Goal: Transaction & Acquisition: Purchase product/service

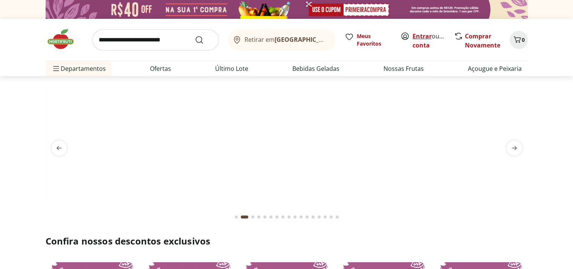
click at [424, 33] on link "Entrar" at bounding box center [421, 36] width 19 height 8
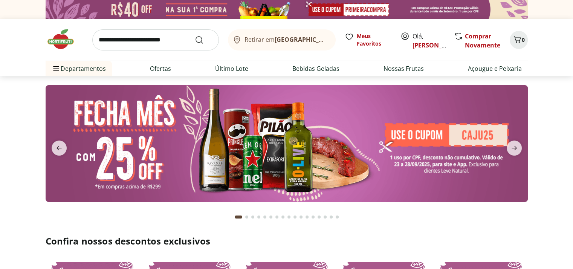
click at [158, 37] on input "search" at bounding box center [155, 39] width 127 height 21
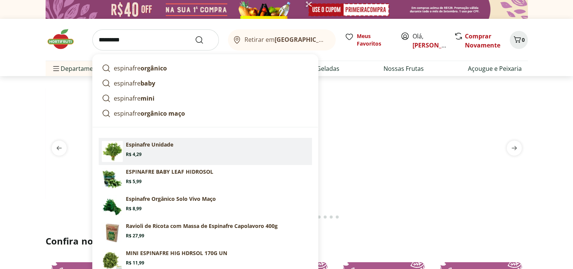
click at [146, 148] on section "Espinafre Unidade Price: R$ 4,29" at bounding box center [217, 149] width 183 height 17
type input "**********"
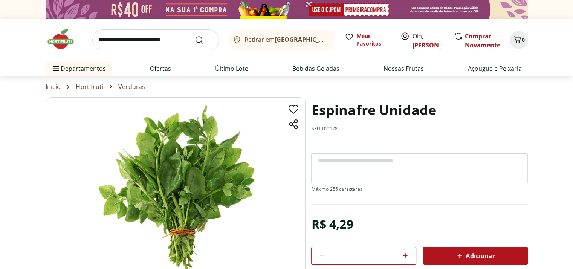
scroll to position [38, 0]
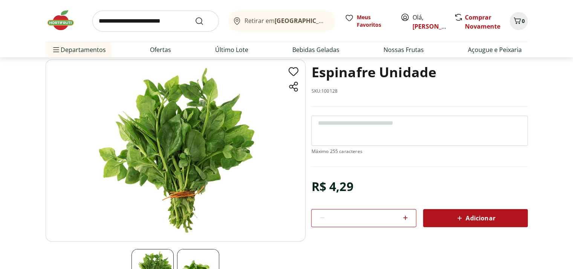
click at [405, 217] on icon at bounding box center [405, 217] width 9 height 9
type input "*"
click at [510, 214] on div "Adicionar" at bounding box center [475, 218] width 93 height 14
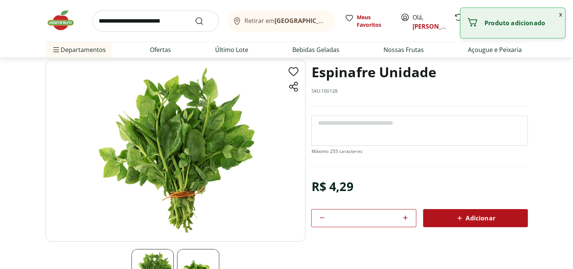
click at [146, 21] on input "search" at bounding box center [155, 21] width 127 height 21
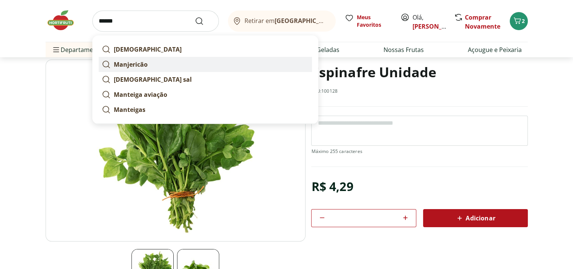
click at [136, 63] on strong "Manjericão" at bounding box center [131, 64] width 34 height 8
type input "**********"
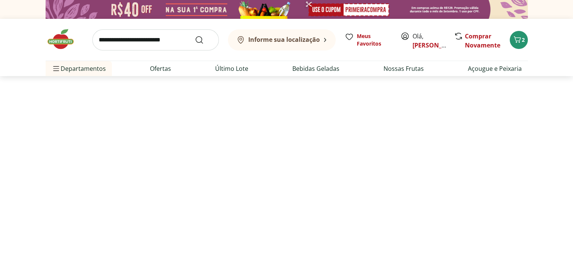
select select "**********"
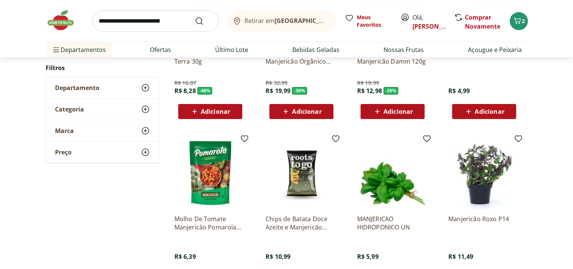
scroll to position [151, 0]
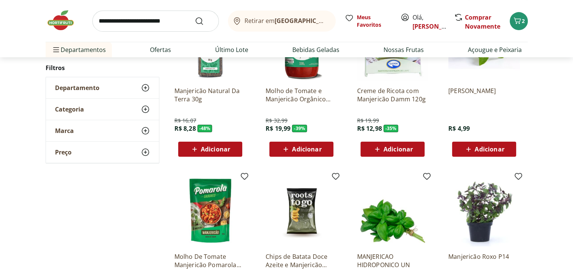
click at [487, 146] on span "Adicionar" at bounding box center [488, 149] width 29 height 6
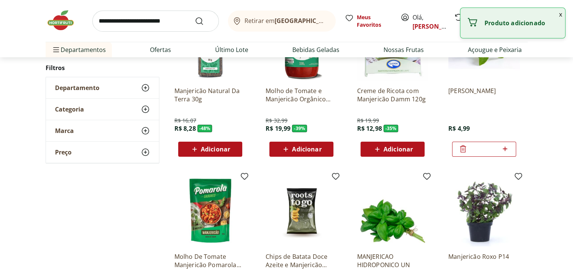
click at [119, 24] on input "search" at bounding box center [155, 21] width 127 height 21
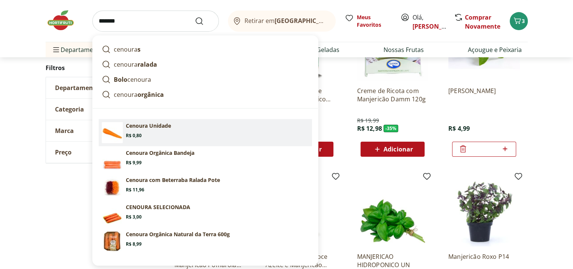
click at [151, 132] on section "Cenoura Unidade Price: R$ 0,80" at bounding box center [217, 130] width 183 height 17
type input "**********"
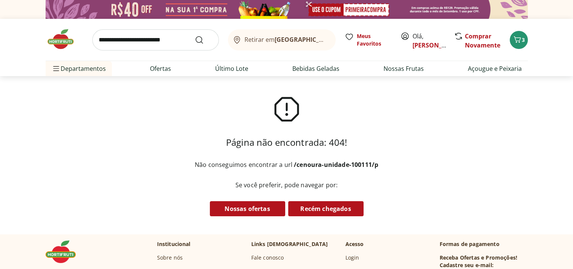
click at [126, 34] on input "search" at bounding box center [155, 39] width 127 height 21
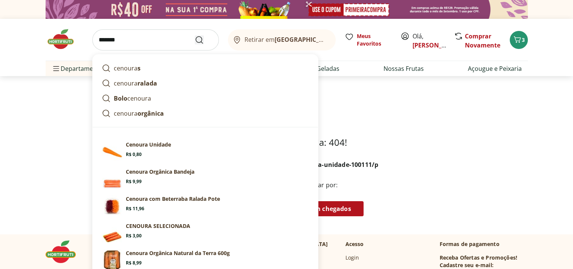
type input "*******"
click at [201, 39] on use "Submit Search" at bounding box center [199, 39] width 9 height 9
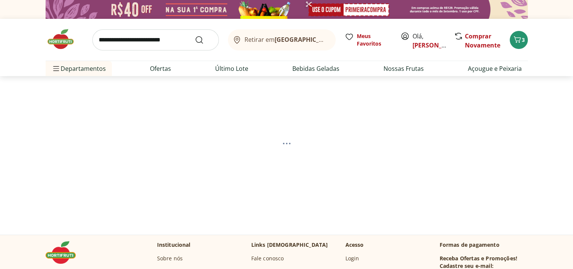
select select "**********"
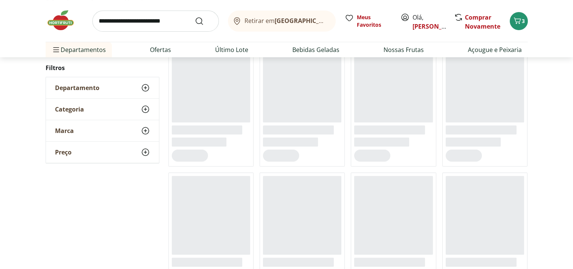
scroll to position [75, 0]
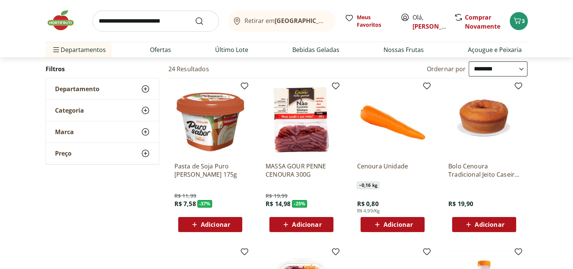
click at [399, 224] on span "Adicionar" at bounding box center [397, 224] width 29 height 6
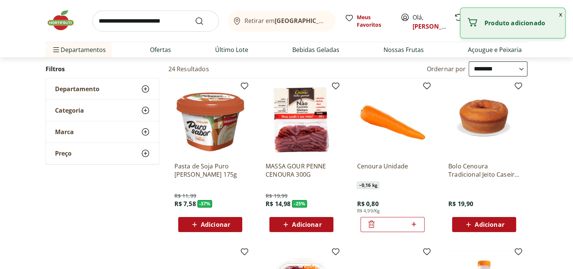
click at [414, 221] on icon at bounding box center [413, 224] width 9 height 9
type input "*"
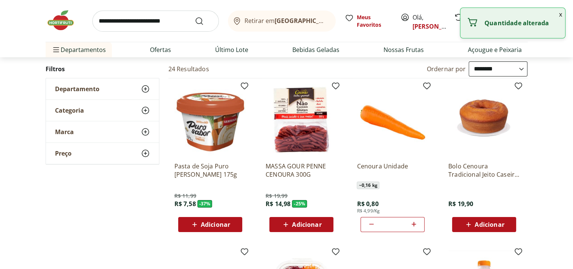
click at [159, 18] on input "search" at bounding box center [155, 21] width 127 height 21
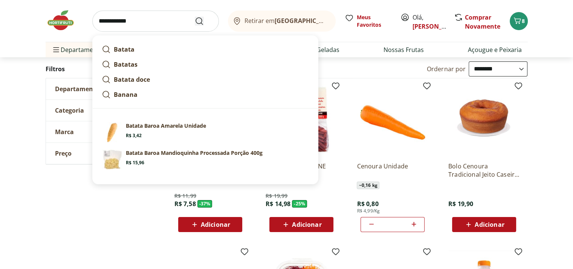
type input "**********"
click at [195, 21] on icon "Submit Search" at bounding box center [199, 21] width 9 height 9
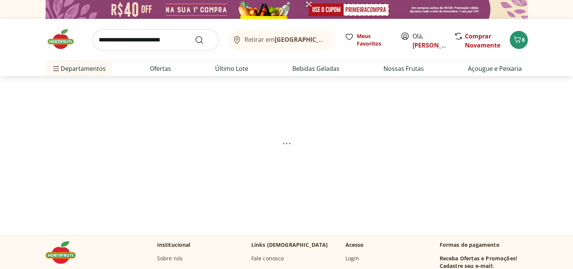
select select "**********"
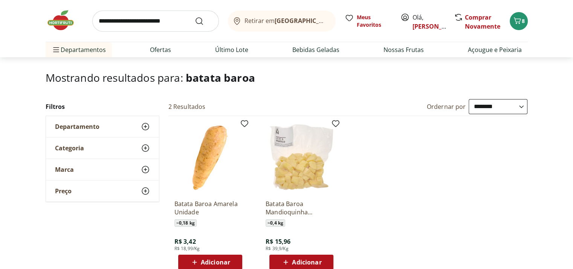
scroll to position [75, 0]
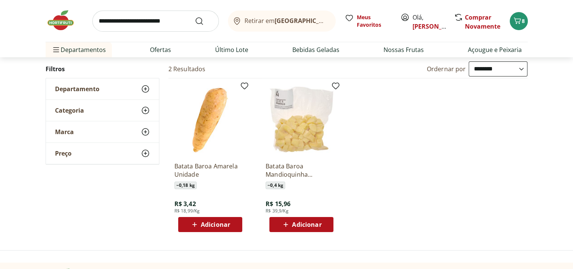
click at [212, 226] on span "Adicionar" at bounding box center [215, 224] width 29 height 6
click at [236, 223] on div "*" at bounding box center [210, 224] width 64 height 15
click at [231, 222] on icon at bounding box center [231, 224] width 5 height 5
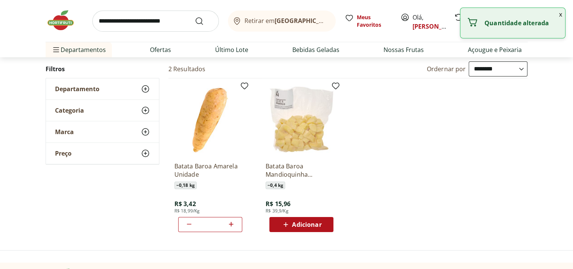
click at [231, 222] on icon at bounding box center [231, 224] width 5 height 5
type input "*"
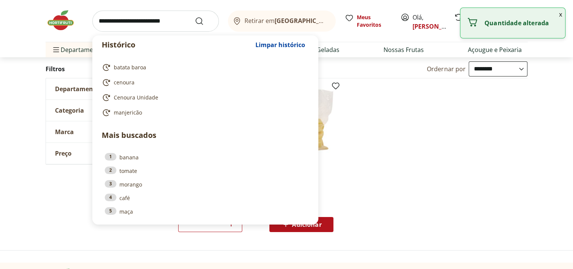
click at [157, 22] on input "search" at bounding box center [155, 21] width 127 height 21
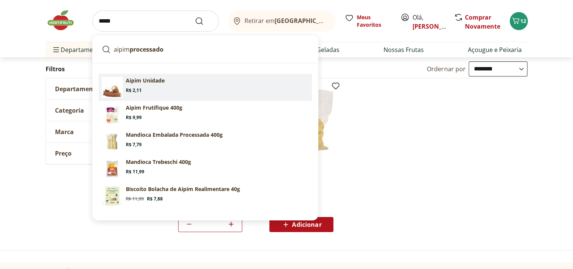
click at [140, 82] on p "Aipim Unidade" at bounding box center [145, 81] width 39 height 8
type input "**********"
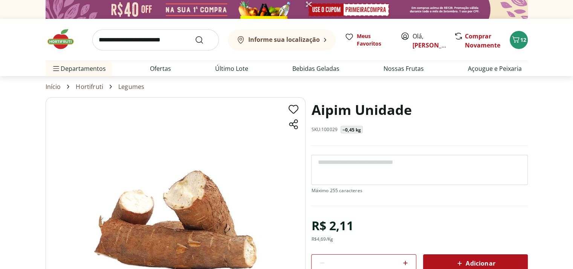
scroll to position [38, 0]
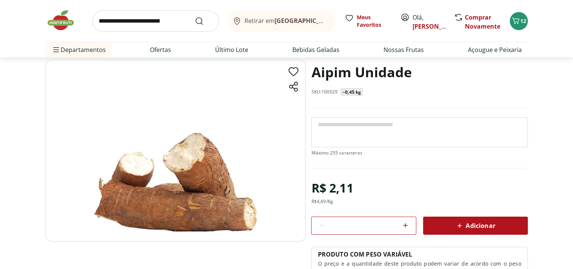
click at [406, 223] on icon at bounding box center [405, 225] width 9 height 9
type input "*"
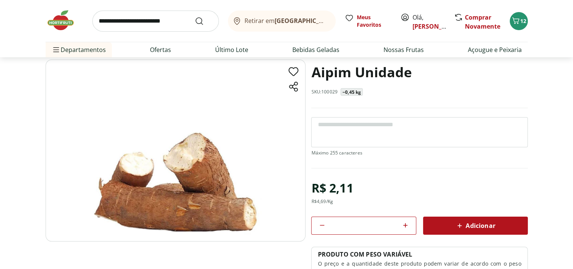
click at [462, 225] on icon at bounding box center [459, 225] width 9 height 9
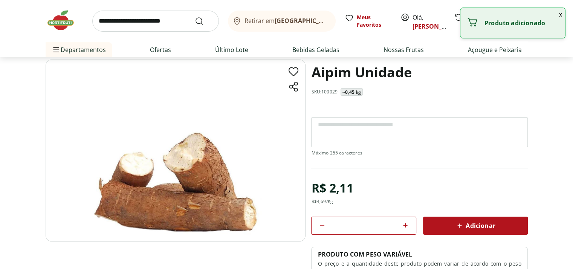
click at [161, 15] on input "search" at bounding box center [155, 21] width 127 height 21
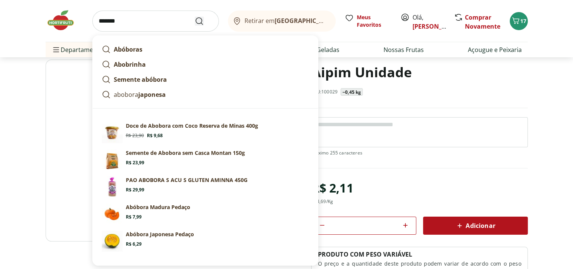
type input "*******"
click at [204, 18] on button "Submit Search" at bounding box center [204, 21] width 18 height 9
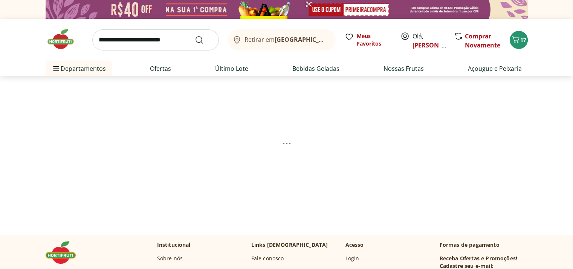
select select "**********"
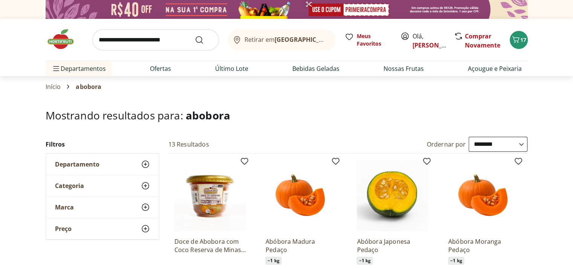
scroll to position [75, 0]
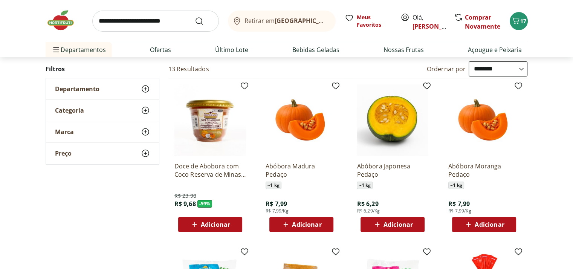
click at [305, 224] on span "Adicionar" at bounding box center [306, 224] width 29 height 6
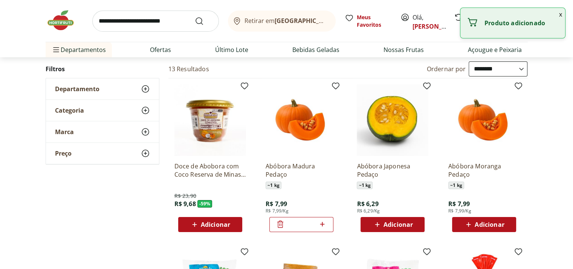
click at [161, 25] on input "search" at bounding box center [155, 21] width 127 height 21
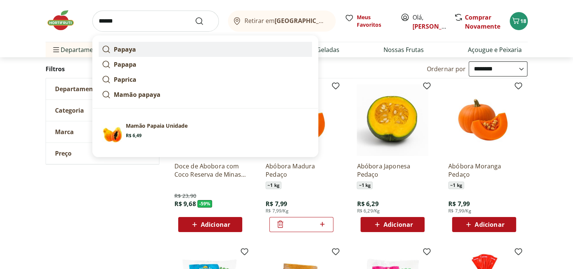
click at [125, 49] on strong "Papaya" at bounding box center [125, 49] width 22 height 8
type input "******"
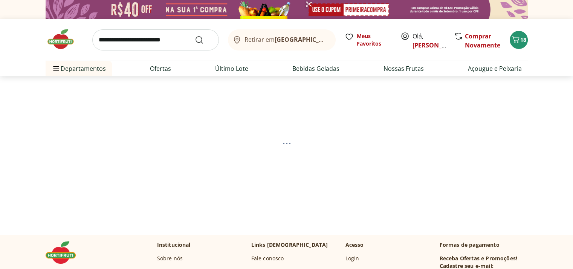
select select "**********"
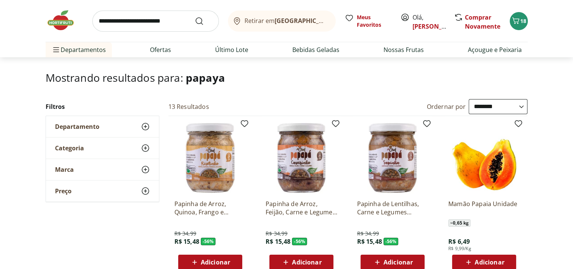
scroll to position [113, 0]
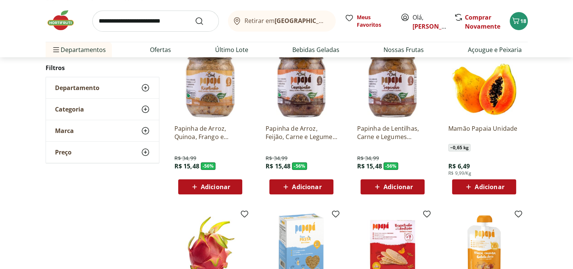
click at [483, 187] on span "Adicionar" at bounding box center [488, 187] width 29 height 6
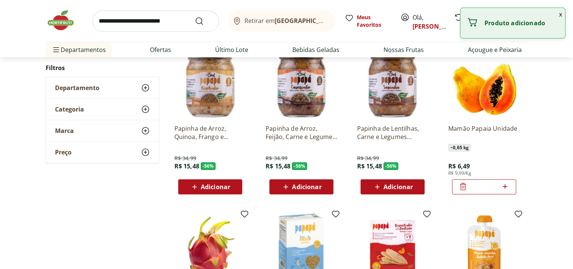
click at [503, 183] on icon at bounding box center [504, 186] width 9 height 9
click at [459, 187] on icon at bounding box center [462, 186] width 9 height 9
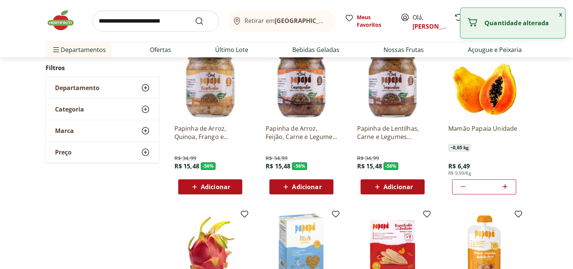
type input "*"
click at [167, 23] on input "search" at bounding box center [155, 21] width 127 height 21
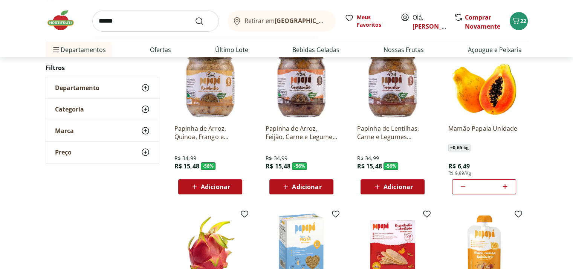
type input "******"
click at [195, 17] on button "Submit Search" at bounding box center [204, 21] width 18 height 9
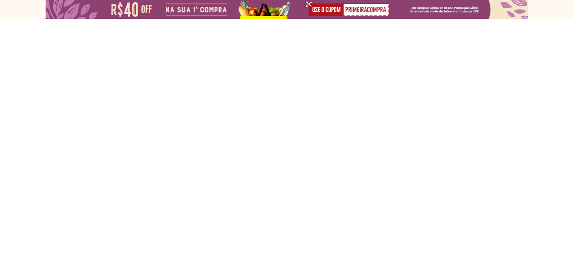
select select "**********"
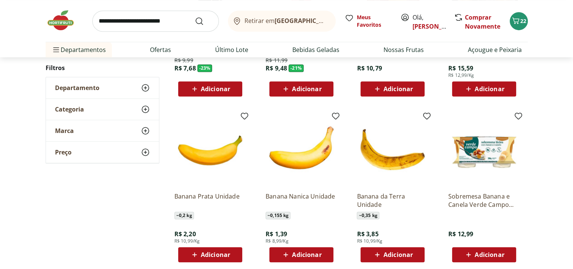
scroll to position [414, 0]
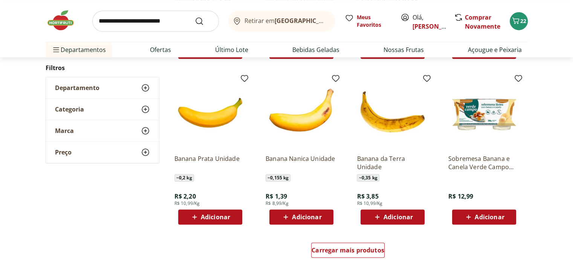
click at [306, 218] on span "Adicionar" at bounding box center [306, 217] width 29 height 6
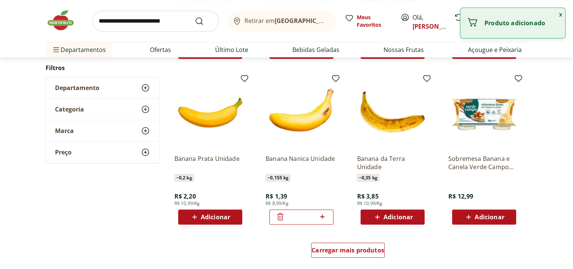
click at [322, 214] on icon at bounding box center [322, 216] width 5 height 5
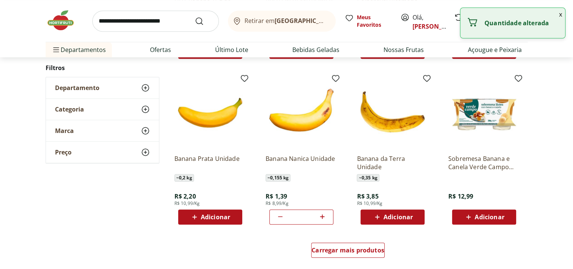
type input "*"
click at [200, 218] on span "Adicionar" at bounding box center [210, 216] width 40 height 9
click at [233, 215] on icon at bounding box center [230, 216] width 9 height 9
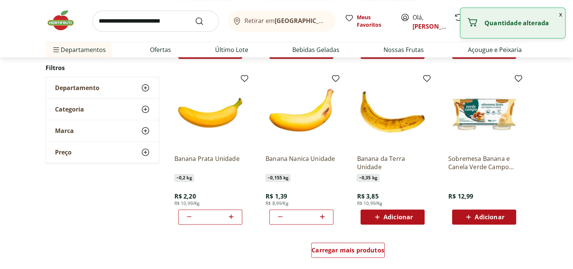
click at [233, 215] on icon at bounding box center [230, 216] width 9 height 9
type input "*"
click at [168, 19] on input "search" at bounding box center [155, 21] width 127 height 21
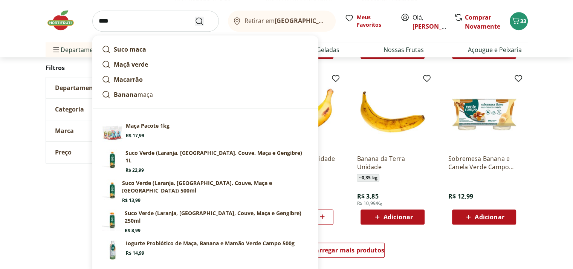
type input "****"
click at [200, 19] on icon "Submit Search" at bounding box center [199, 21] width 9 height 9
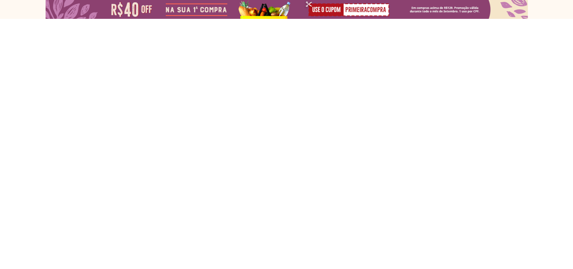
select select "**********"
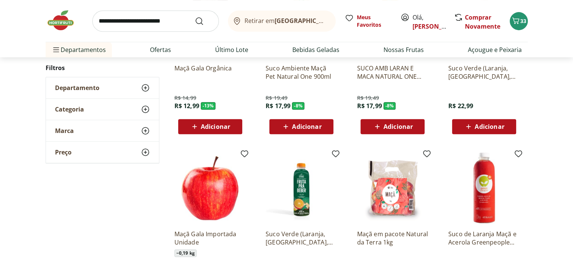
scroll to position [414, 0]
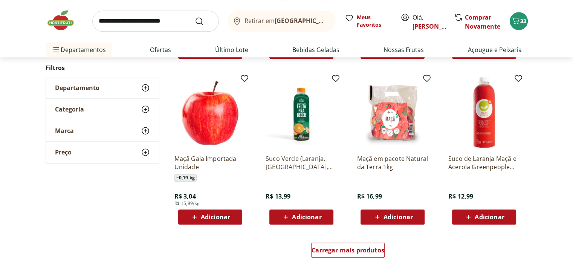
click at [206, 214] on span "Adicionar" at bounding box center [215, 217] width 29 height 6
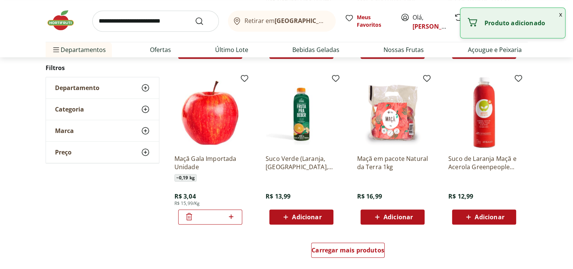
click at [228, 215] on icon at bounding box center [230, 216] width 9 height 9
type input "*"
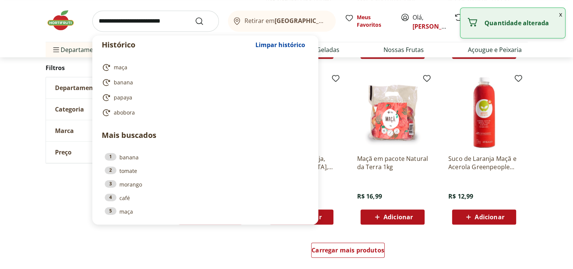
click at [147, 18] on input "search" at bounding box center [155, 21] width 127 height 21
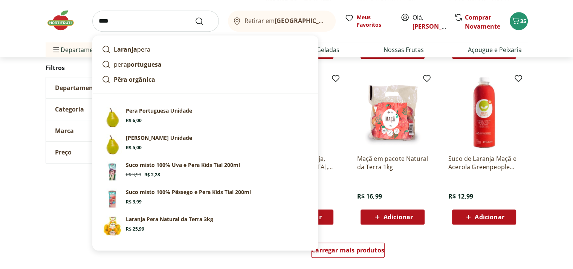
drag, startPoint x: 134, startPoint y: 24, endPoint x: 58, endPoint y: 14, distance: 76.0
click at [58, 14] on div "**** Laranja pera pera portuguesa Pêra orgânica Sugestões para "pera" Pera Port…" at bounding box center [287, 21] width 482 height 42
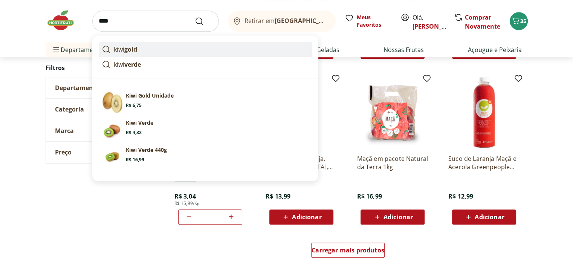
click at [142, 46] on link "kiwi gold" at bounding box center [205, 49] width 213 height 15
type input "*********"
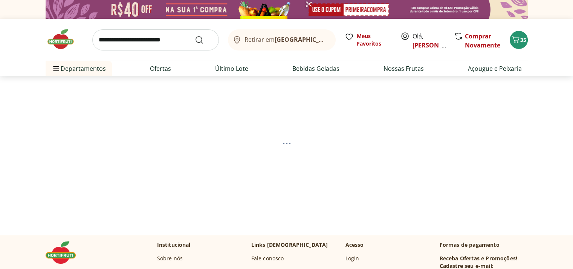
select select "**********"
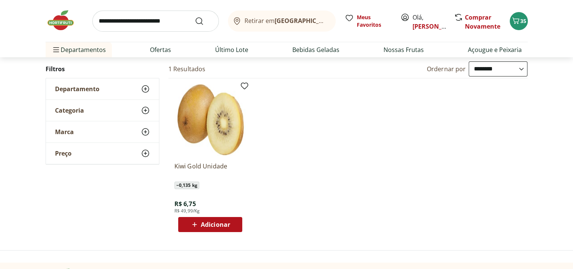
scroll to position [113, 0]
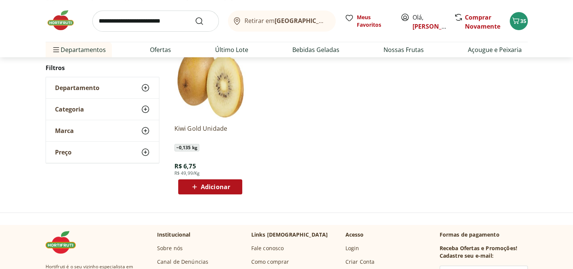
click at [212, 184] on span "Adicionar" at bounding box center [215, 187] width 29 height 6
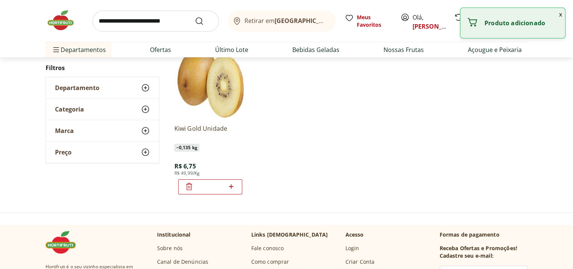
click at [235, 184] on icon at bounding box center [230, 186] width 9 height 9
type input "*"
click at [131, 14] on input "search" at bounding box center [155, 21] width 127 height 21
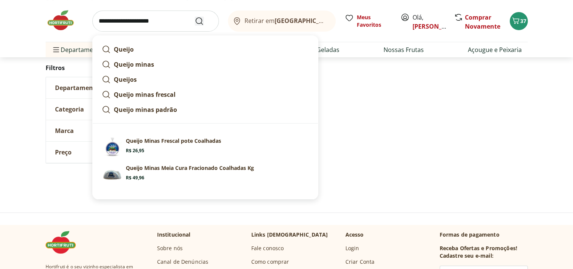
type input "**********"
click at [201, 21] on use "Submit Search" at bounding box center [199, 21] width 9 height 9
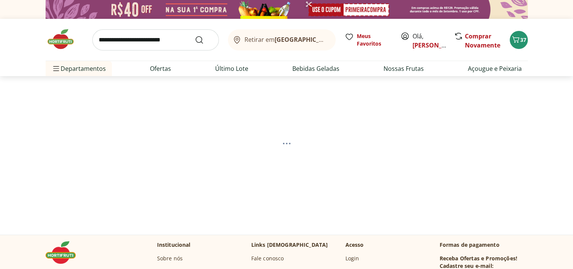
select select "**********"
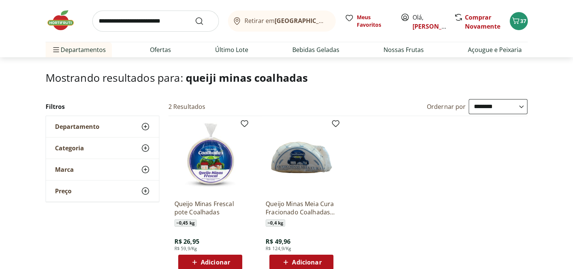
scroll to position [75, 0]
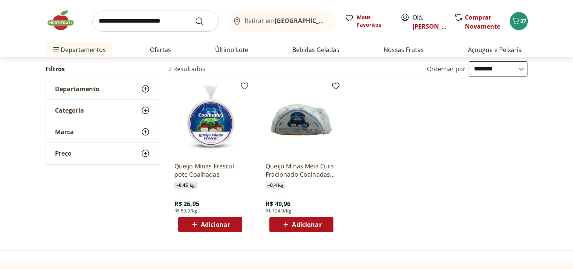
click at [219, 226] on span "Adicionar" at bounding box center [215, 224] width 29 height 6
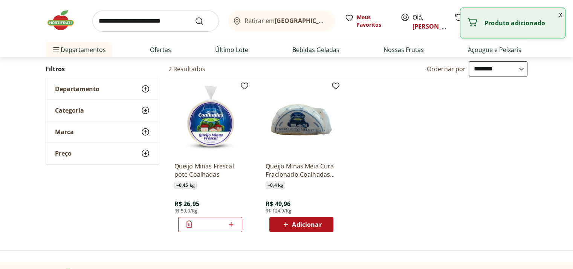
click at [143, 25] on input "search" at bounding box center [155, 21] width 127 height 21
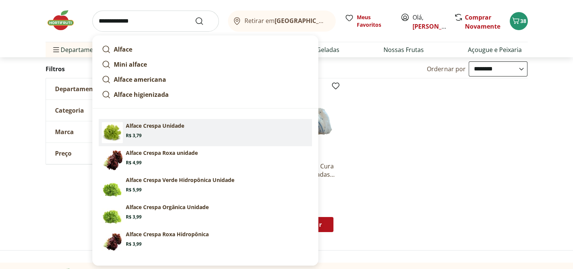
click at [184, 123] on p "Alface Crespa Unidade" at bounding box center [155, 126] width 58 height 8
type input "**********"
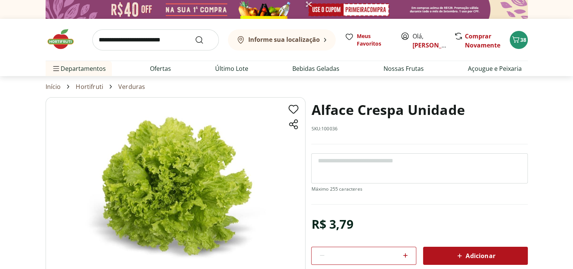
scroll to position [38, 0]
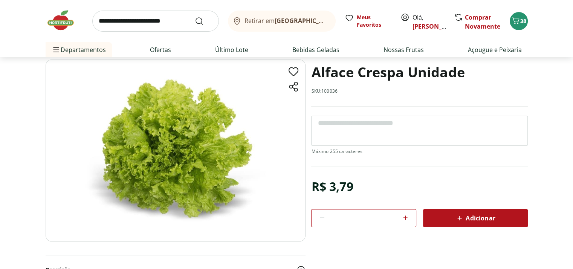
click at [409, 220] on icon at bounding box center [405, 217] width 9 height 9
type input "*"
click at [444, 211] on button "Adicionar" at bounding box center [475, 218] width 105 height 18
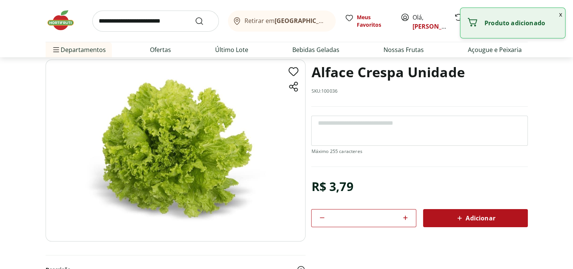
click at [139, 27] on input "search" at bounding box center [155, 21] width 127 height 21
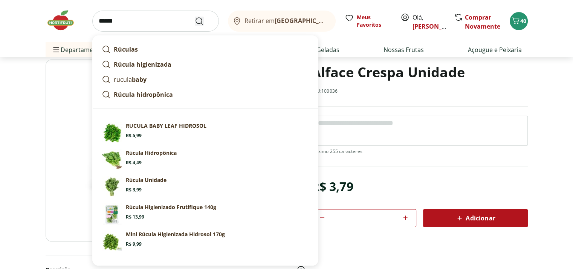
type input "******"
click at [196, 21] on use "Submit Search" at bounding box center [199, 21] width 9 height 9
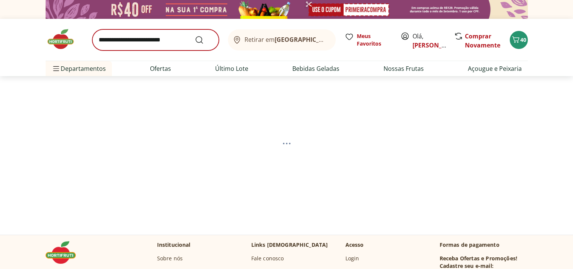
select select "**********"
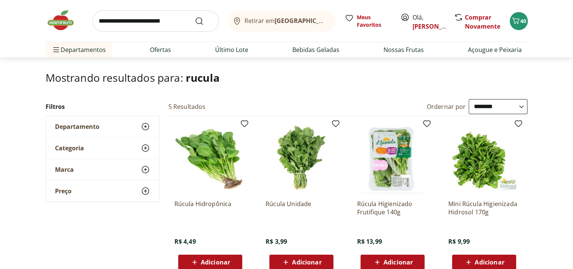
scroll to position [113, 0]
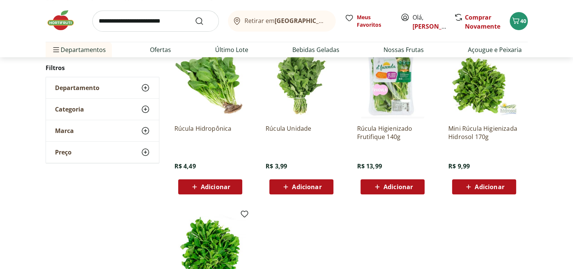
click at [220, 188] on span "Adicionar" at bounding box center [215, 187] width 29 height 6
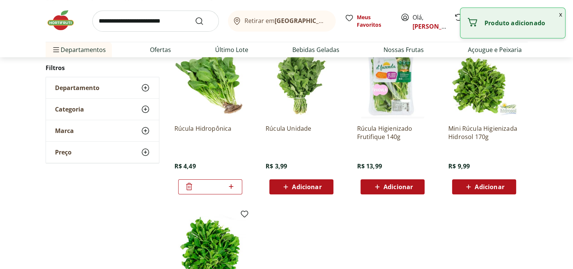
click at [143, 23] on input "search" at bounding box center [155, 21] width 127 height 21
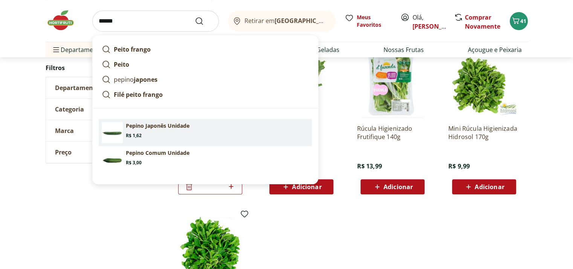
click at [160, 126] on p "Pepino Japonês Unidade" at bounding box center [158, 126] width 64 height 8
type input "**********"
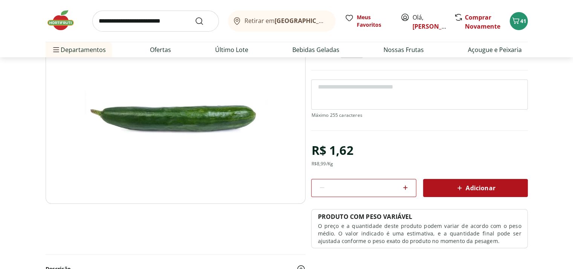
click at [407, 186] on icon at bounding box center [405, 187] width 9 height 9
type input "*"
click at [439, 184] on div "Adicionar" at bounding box center [475, 188] width 93 height 14
click at [125, 21] on input "search" at bounding box center [155, 21] width 127 height 21
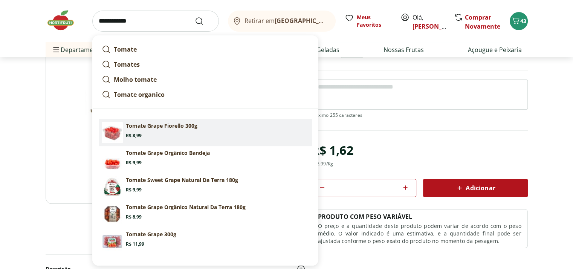
click at [166, 130] on section "Tomate Grape Fiorello 300g Price: R$ 8,99" at bounding box center [217, 130] width 183 height 17
type input "**********"
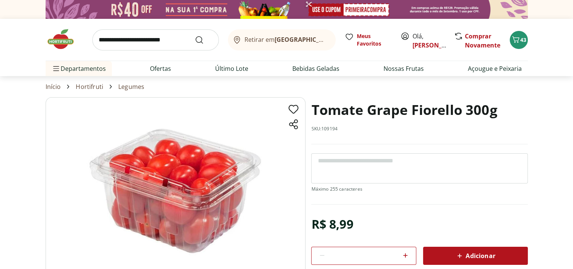
scroll to position [38, 0]
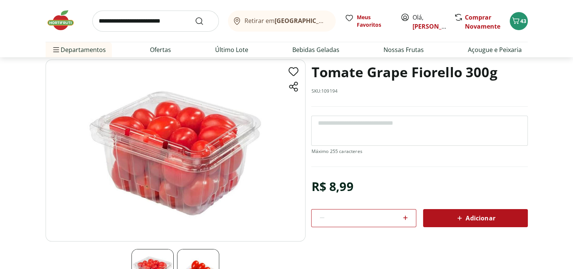
click at [480, 219] on span "Adicionar" at bounding box center [475, 218] width 40 height 9
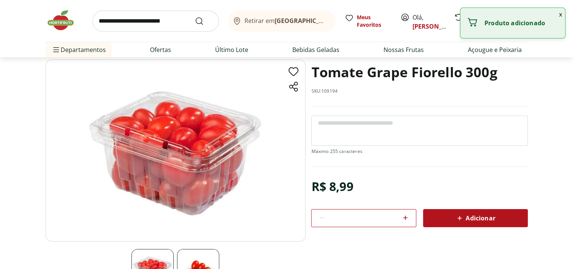
click at [143, 21] on input "search" at bounding box center [155, 21] width 127 height 21
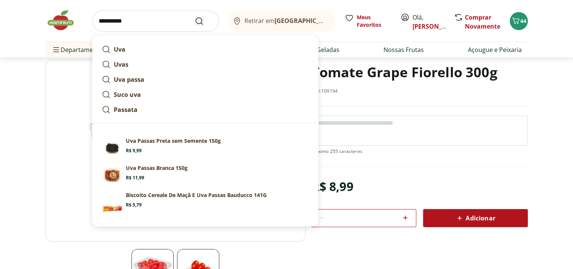
type input "**********"
click at [197, 20] on icon "Submit Search" at bounding box center [199, 21] width 9 height 9
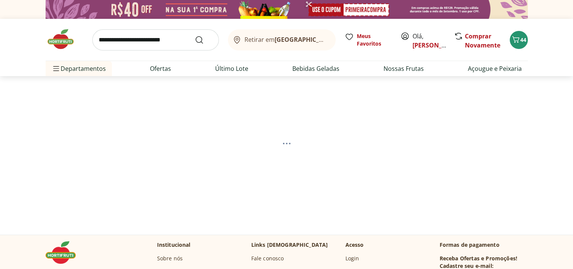
select select "**********"
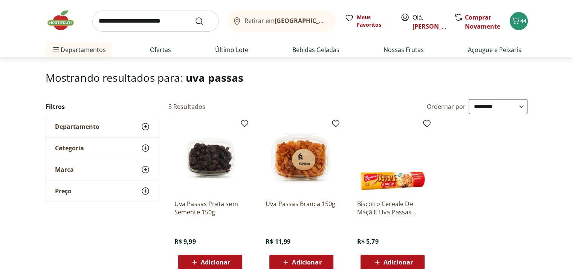
scroll to position [75, 0]
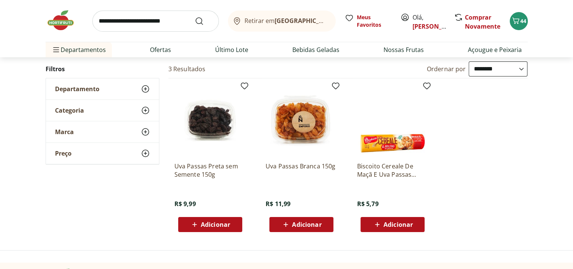
click at [224, 225] on span "Adicionar" at bounding box center [215, 224] width 29 height 6
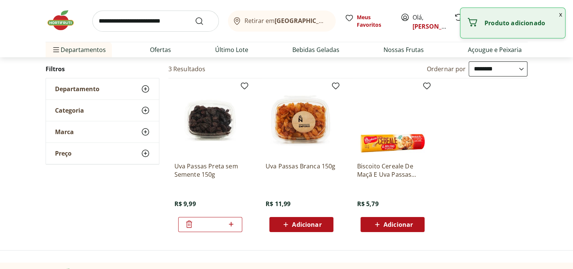
click at [317, 223] on span "Adicionar" at bounding box center [306, 224] width 29 height 6
click at [181, 23] on input "search" at bounding box center [155, 21] width 127 height 21
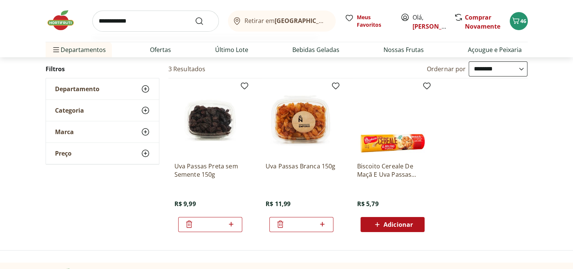
type input "**********"
click at [195, 17] on button "Submit Search" at bounding box center [204, 21] width 18 height 9
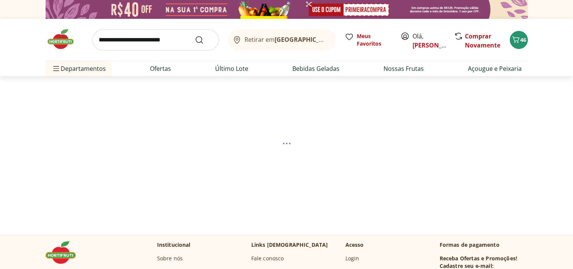
select select "**********"
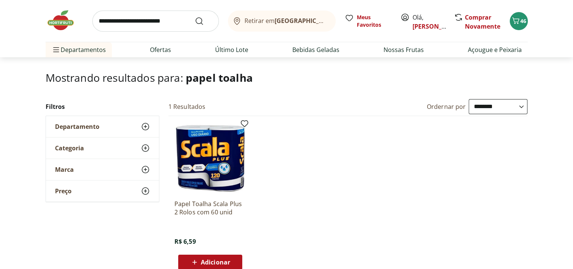
scroll to position [151, 0]
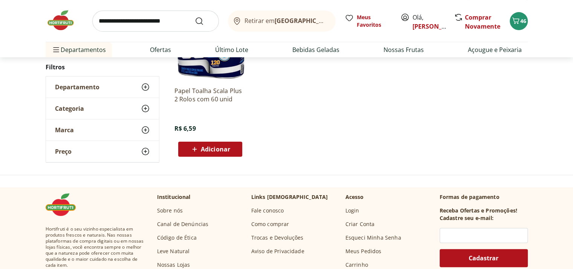
click at [194, 152] on icon at bounding box center [194, 149] width 9 height 9
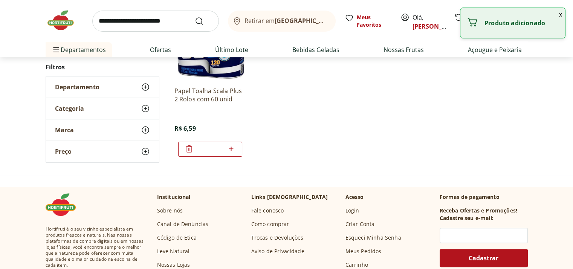
click at [233, 147] on icon at bounding box center [230, 148] width 9 height 9
type input "*"
click at [127, 24] on input "search" at bounding box center [155, 21] width 127 height 21
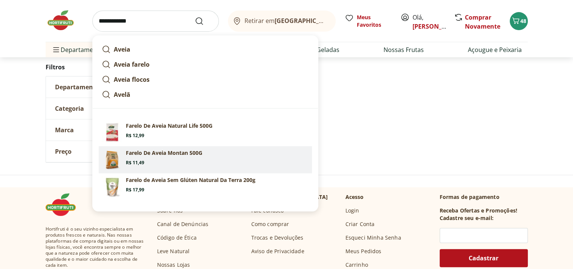
click at [159, 156] on p "Farelo De Aveia Montan 500G" at bounding box center [164, 153] width 76 height 8
type input "**********"
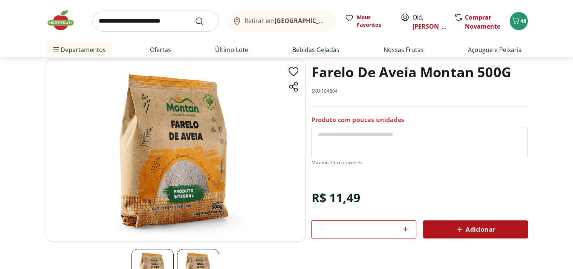
scroll to position [75, 0]
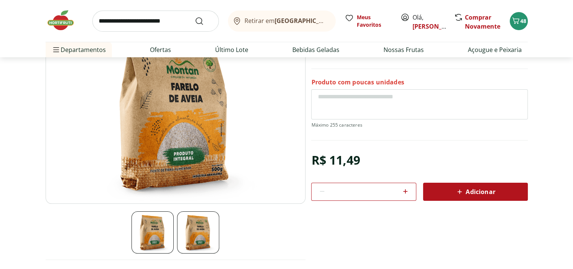
click at [450, 195] on div "Adicionar" at bounding box center [475, 192] width 93 height 14
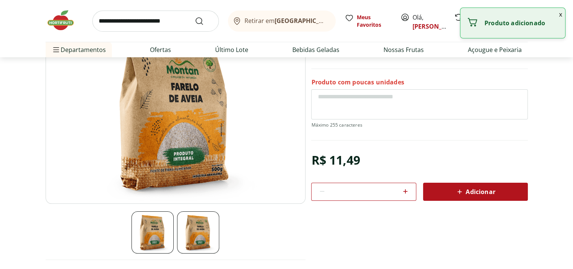
click at [137, 22] on input "search" at bounding box center [155, 21] width 127 height 21
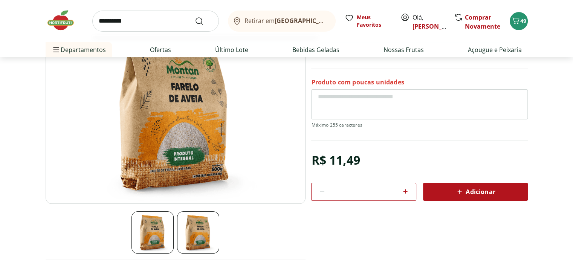
type input "**********"
click at [195, 17] on button "Submit Search" at bounding box center [204, 21] width 18 height 9
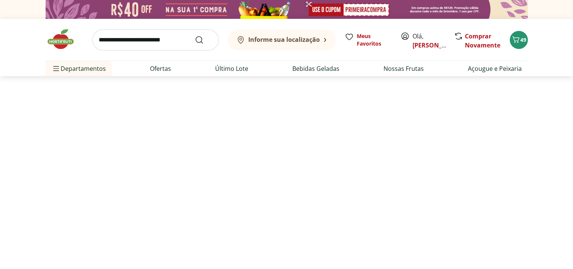
select select "**********"
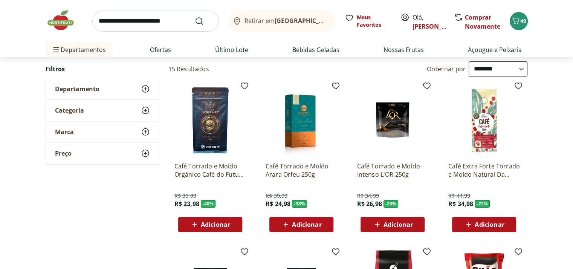
scroll to position [113, 0]
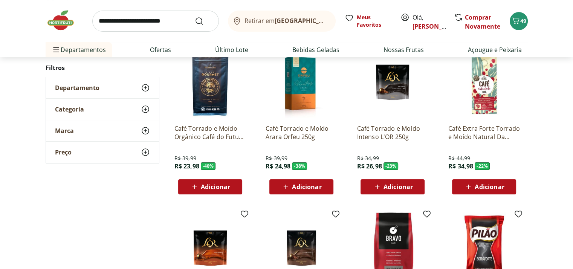
click at [223, 188] on span "Adicionar" at bounding box center [215, 187] width 29 height 6
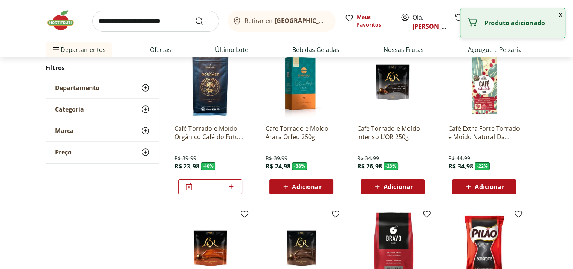
click at [312, 187] on span "Adicionar" at bounding box center [306, 187] width 29 height 6
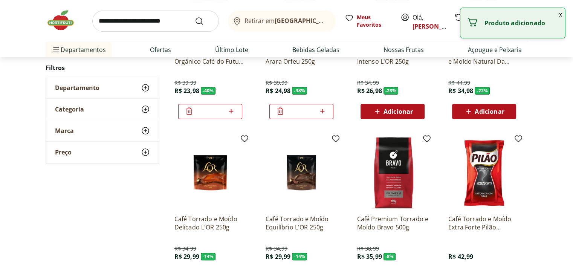
scroll to position [226, 0]
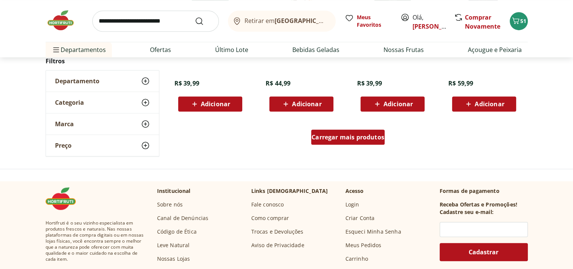
click at [352, 134] on span "Carregar mais produtos" at bounding box center [347, 137] width 73 height 6
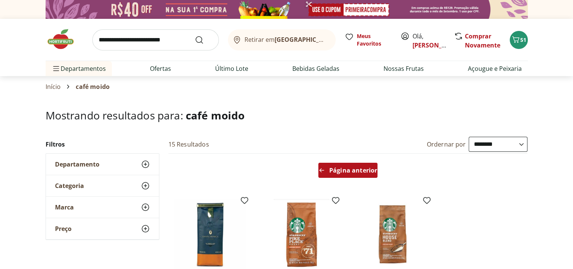
click at [356, 169] on span "Página anterior" at bounding box center [353, 170] width 48 height 6
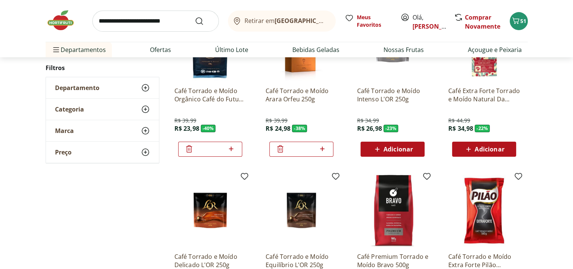
scroll to position [226, 0]
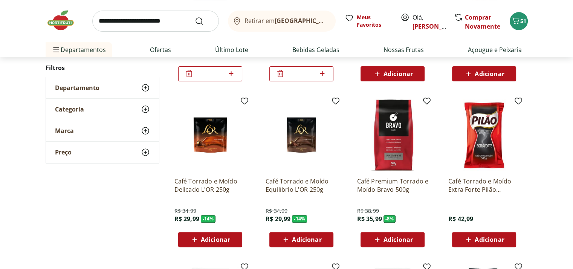
click at [399, 240] on span "Adicionar" at bounding box center [397, 239] width 29 height 6
click at [121, 24] on input "search" at bounding box center [155, 21] width 127 height 21
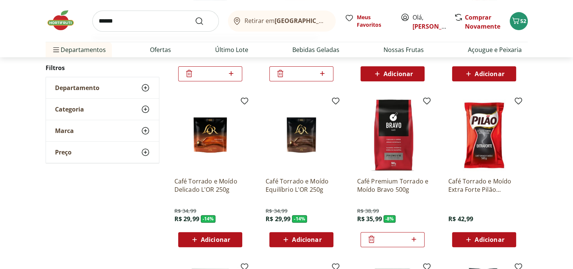
type input "******"
click at [195, 17] on button "Submit Search" at bounding box center [204, 21] width 18 height 9
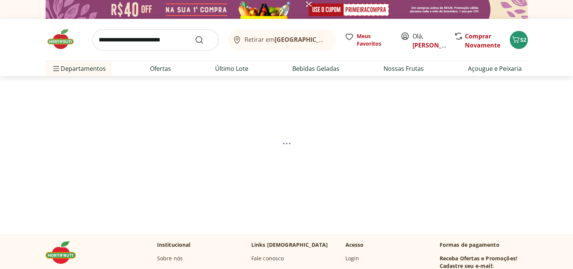
select select "**********"
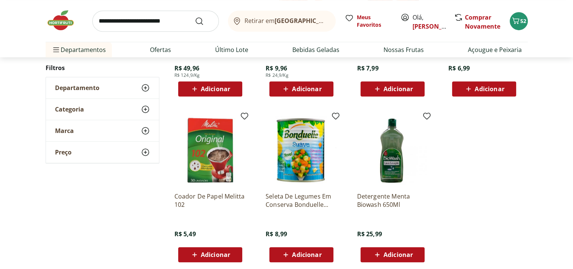
scroll to position [414, 0]
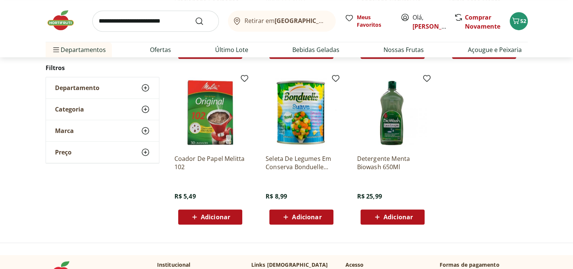
click at [134, 26] on input "search" at bounding box center [155, 21] width 127 height 21
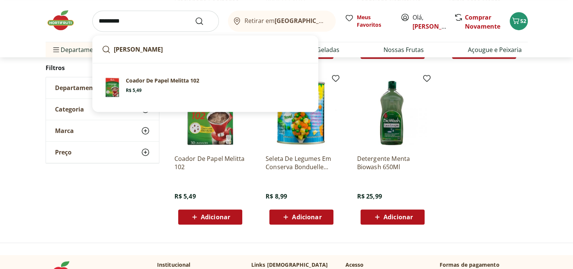
type input "*********"
click at [195, 17] on button "Submit Search" at bounding box center [204, 21] width 18 height 9
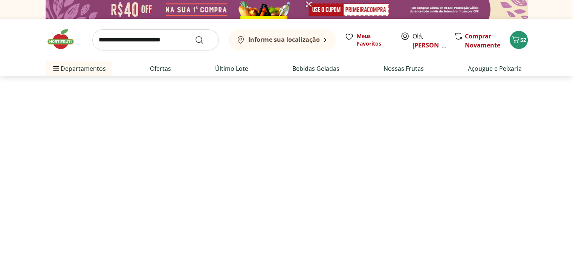
select select "**********"
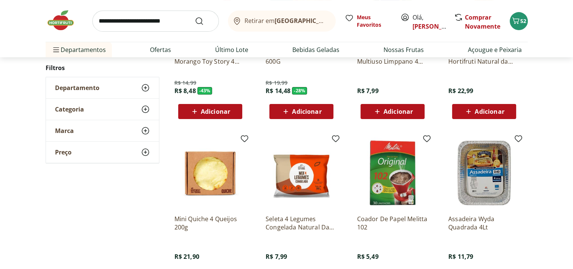
scroll to position [75, 0]
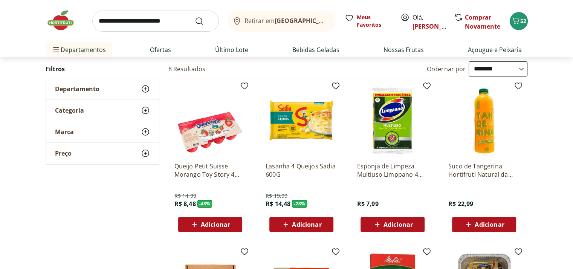
click at [144, 19] on input "search" at bounding box center [155, 21] width 127 height 21
type input "*********"
click at [195, 17] on button "Submit Search" at bounding box center [204, 21] width 18 height 9
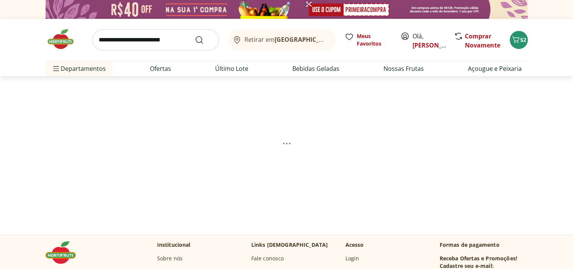
select select "**********"
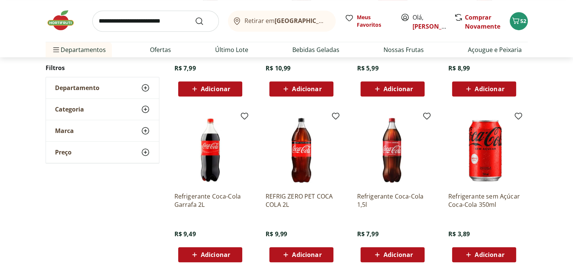
scroll to position [414, 0]
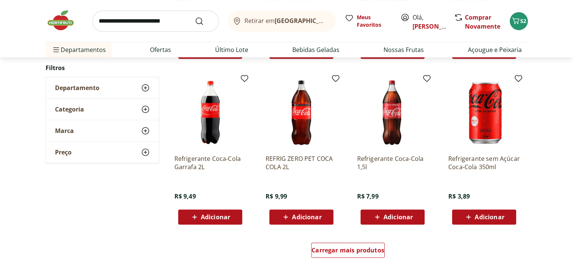
click at [308, 217] on span "Adicionar" at bounding box center [306, 217] width 29 height 6
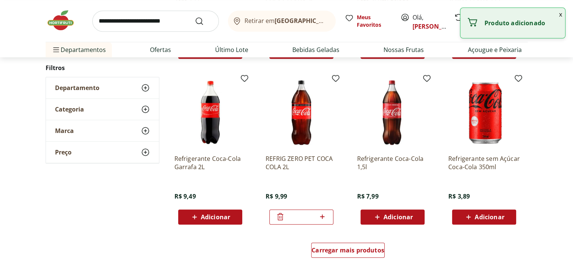
click at [112, 27] on input "search" at bounding box center [155, 21] width 127 height 21
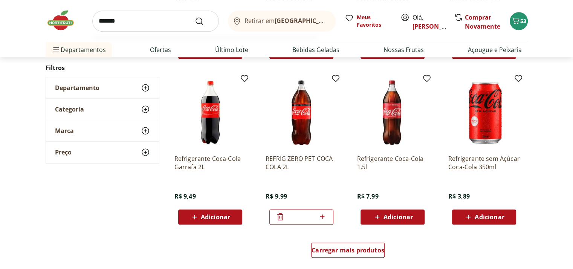
type input "*******"
click at [195, 17] on button "Submit Search" at bounding box center [204, 21] width 18 height 9
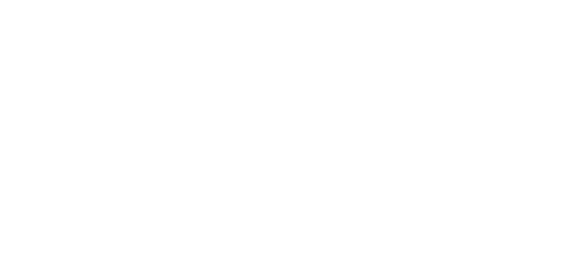
select select "**********"
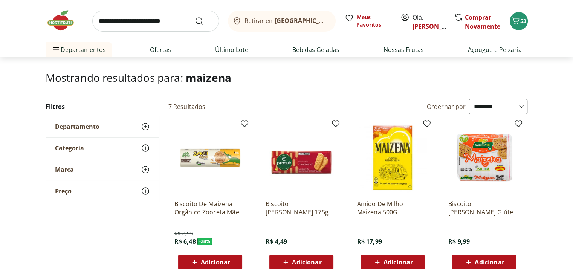
scroll to position [113, 0]
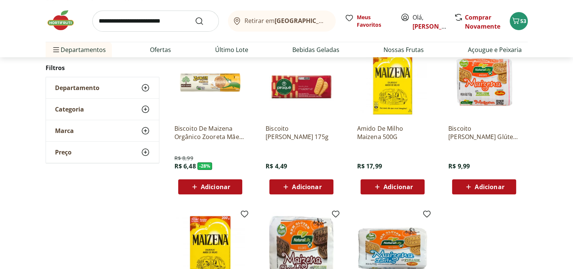
click at [289, 182] on div "Adicionar" at bounding box center [301, 187] width 52 height 14
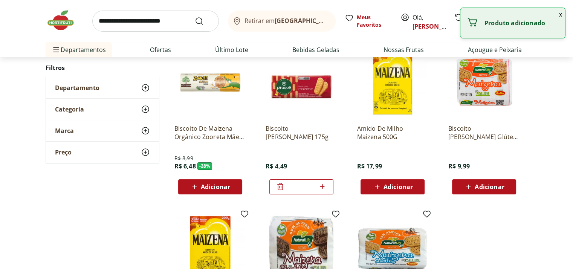
click at [321, 185] on icon at bounding box center [321, 186] width 9 height 9
type input "*"
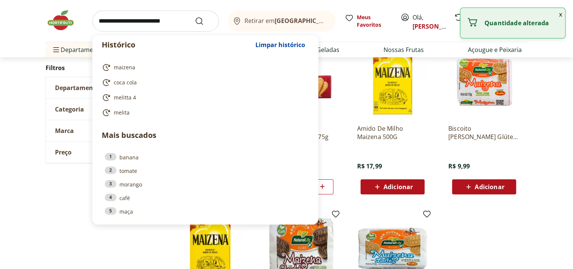
click at [177, 20] on input "search" at bounding box center [155, 21] width 127 height 21
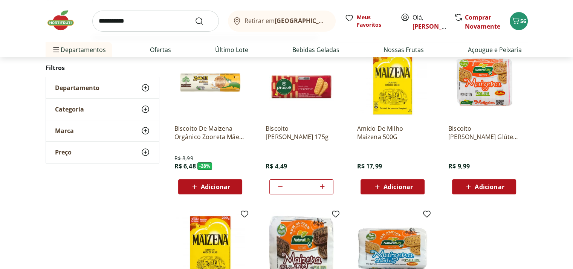
type input "**********"
click at [195, 17] on button "Submit Search" at bounding box center [204, 21] width 18 height 9
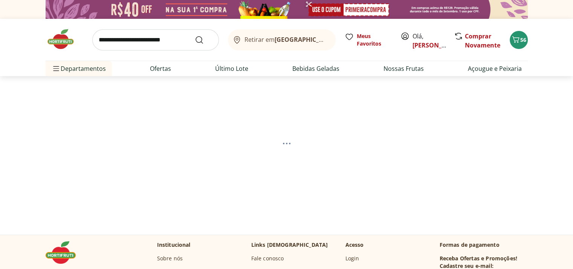
select select "**********"
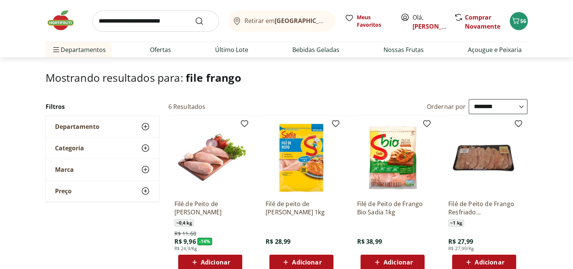
scroll to position [113, 0]
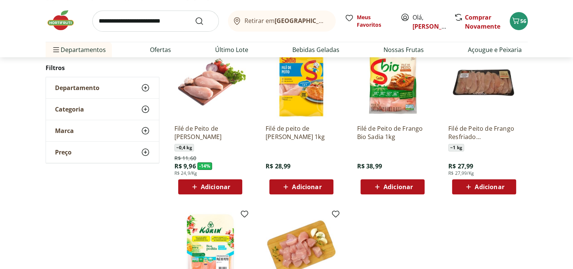
click at [212, 188] on span "Adicionar" at bounding box center [215, 187] width 29 height 6
click at [232, 182] on icon at bounding box center [230, 186] width 9 height 9
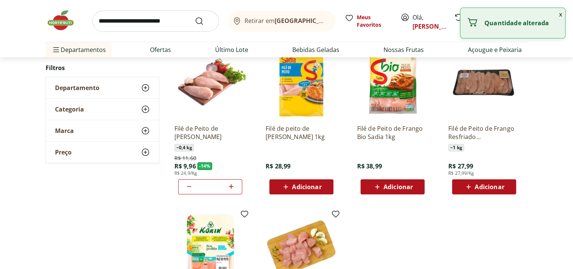
click at [232, 185] on icon at bounding box center [230, 186] width 9 height 9
type input "*"
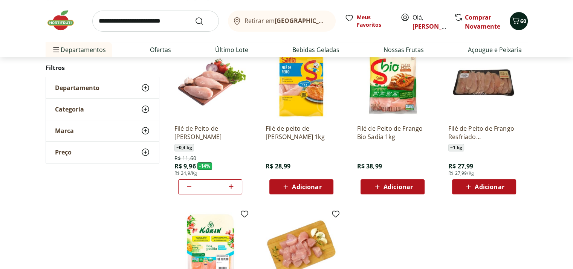
click at [519, 23] on icon "Carrinho" at bounding box center [515, 20] width 9 height 9
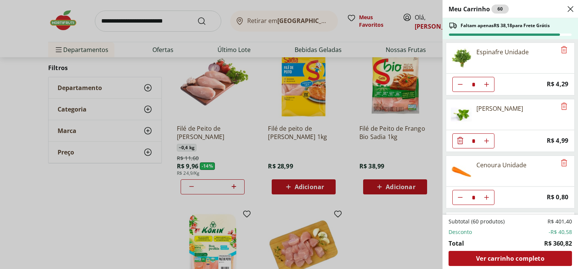
click at [406, 227] on div "Meu Carrinho 60 Faltam apenas R$ 38,18 para Frete Grátis Espinafre Unidade * Pr…" at bounding box center [289, 134] width 578 height 269
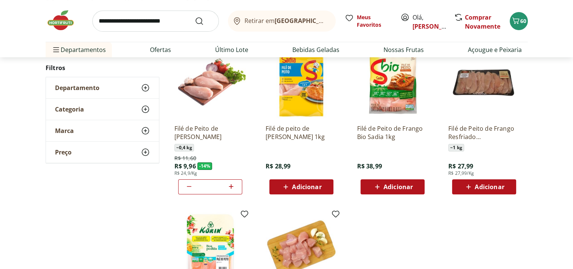
click at [168, 24] on input "search" at bounding box center [155, 21] width 127 height 21
type input "****"
click at [195, 17] on button "Submit Search" at bounding box center [204, 21] width 18 height 9
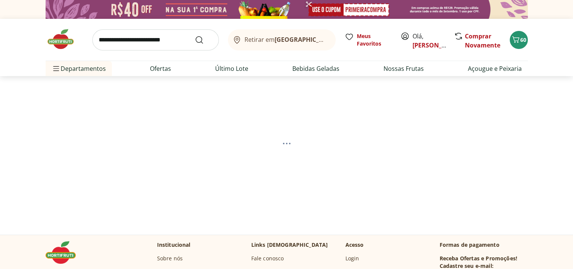
select select "**********"
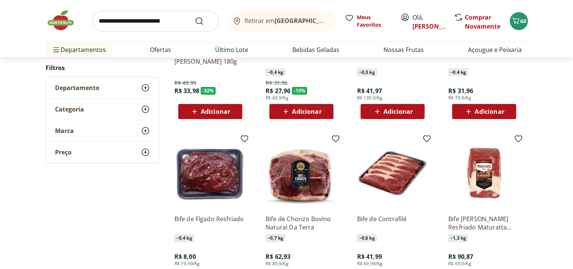
scroll to position [75, 0]
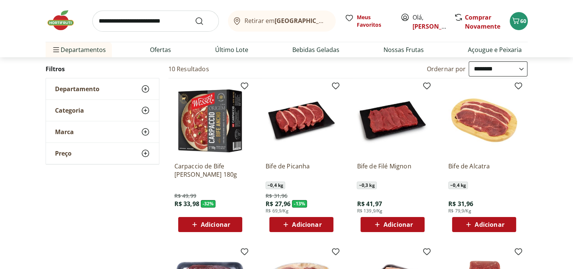
click at [316, 226] on span "Adicionar" at bounding box center [306, 224] width 29 height 6
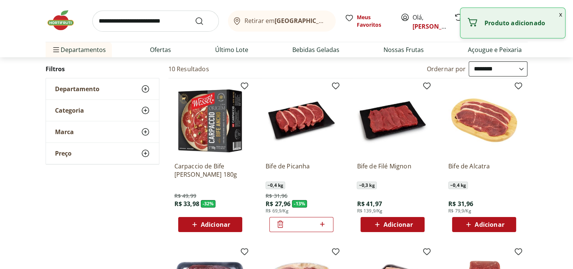
click at [327, 221] on div "*" at bounding box center [301, 224] width 64 height 15
click at [324, 222] on icon at bounding box center [321, 224] width 9 height 9
type input "*"
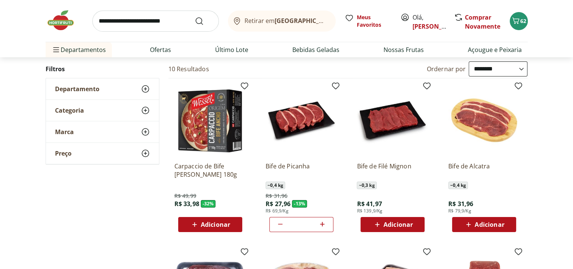
click at [181, 22] on input "search" at bounding box center [155, 21] width 127 height 21
type input "****"
click at [195, 17] on button "Submit Search" at bounding box center [204, 21] width 18 height 9
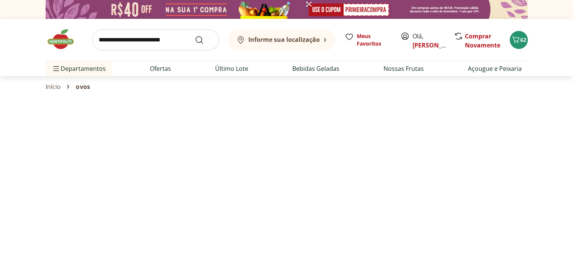
select select "**********"
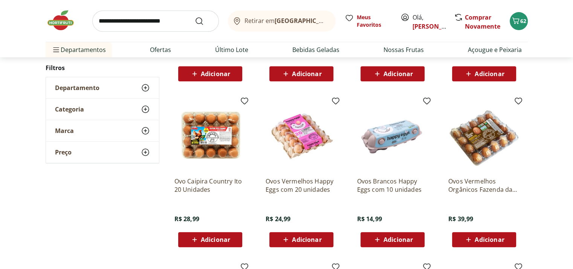
scroll to position [151, 0]
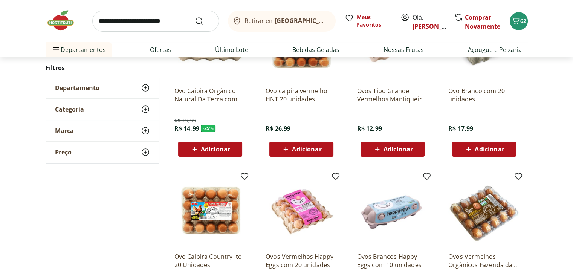
click at [374, 147] on icon at bounding box center [376, 149] width 9 height 9
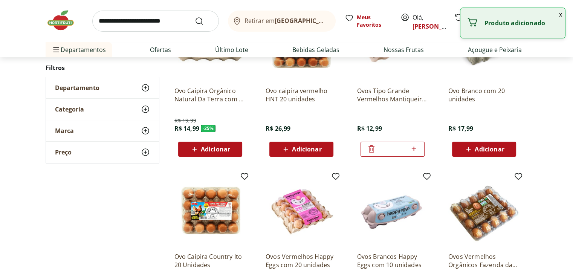
click at [414, 150] on icon at bounding box center [413, 148] width 9 height 9
click at [372, 148] on icon at bounding box center [371, 148] width 5 height 1
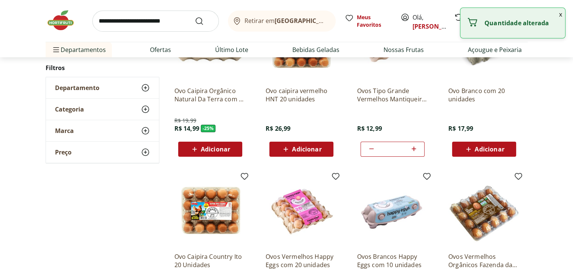
type input "*"
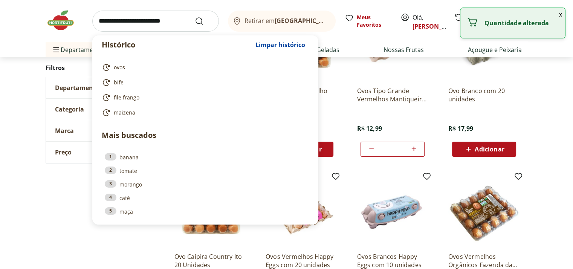
click at [170, 15] on input "search" at bounding box center [155, 21] width 127 height 21
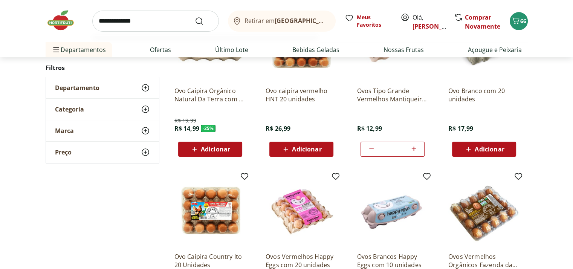
type input "**********"
click at [195, 17] on button "Submit Search" at bounding box center [204, 21] width 18 height 9
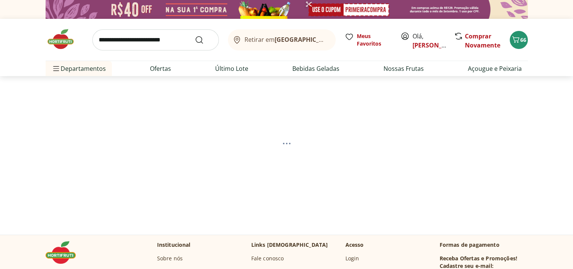
select select "**********"
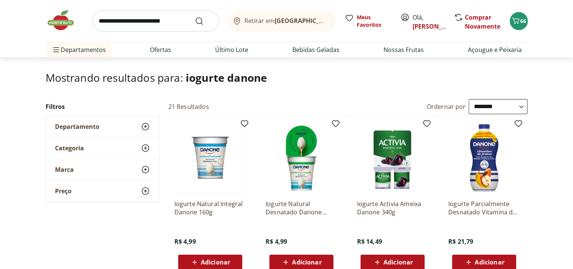
scroll to position [113, 0]
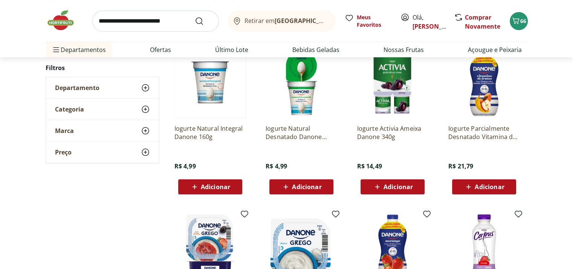
click at [305, 188] on span "Adicionar" at bounding box center [306, 187] width 29 height 6
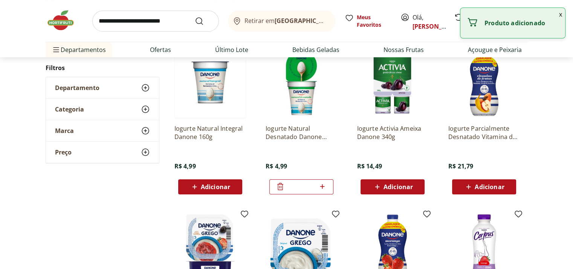
click at [322, 185] on icon at bounding box center [321, 186] width 9 height 9
type input "*"
click at [120, 31] on input "search" at bounding box center [155, 21] width 127 height 21
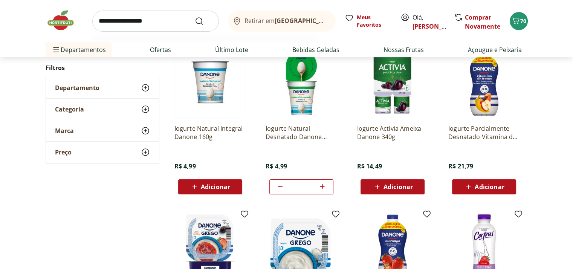
type input "**********"
click at [195, 17] on button "Submit Search" at bounding box center [204, 21] width 18 height 9
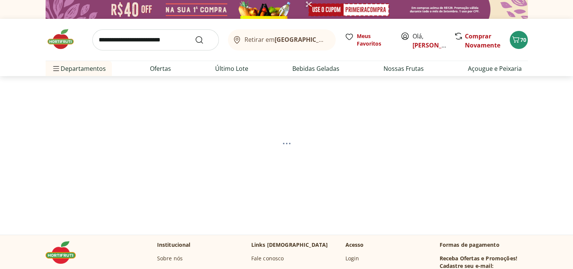
select select "**********"
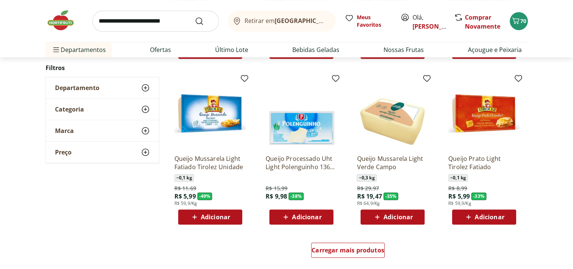
scroll to position [490, 0]
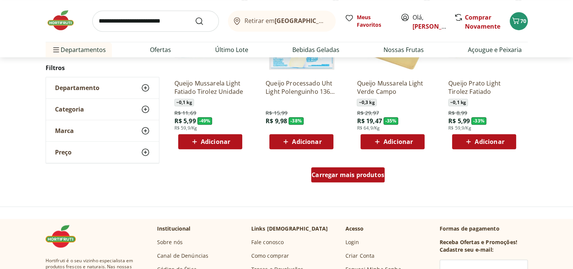
click at [349, 172] on span "Carregar mais produtos" at bounding box center [347, 175] width 73 height 6
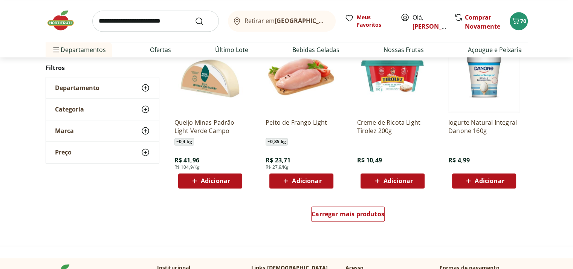
scroll to position [1017, 0]
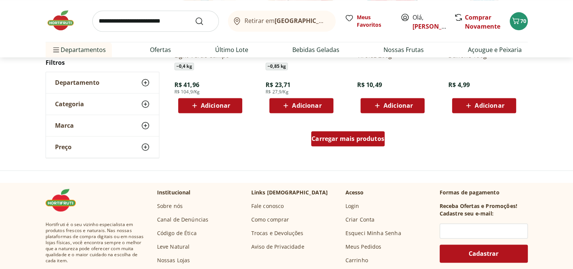
click at [358, 138] on span "Carregar mais produtos" at bounding box center [347, 139] width 73 height 6
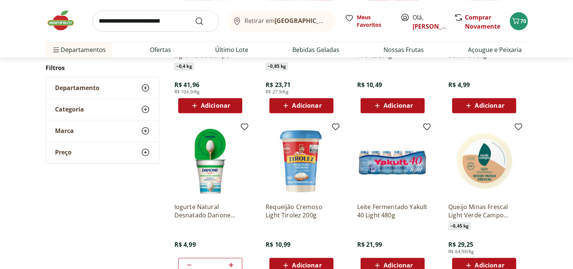
type input "*"
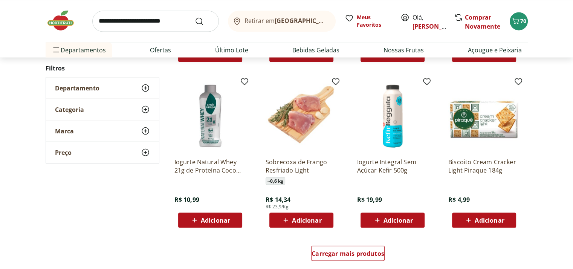
scroll to position [1469, 0]
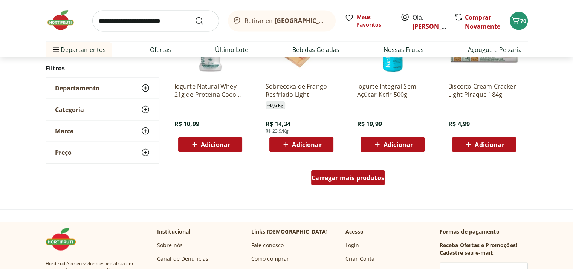
click at [343, 176] on span "Carregar mais produtos" at bounding box center [347, 178] width 73 height 6
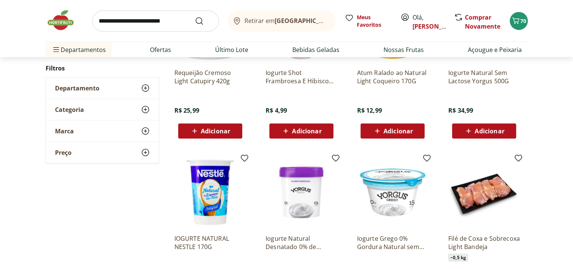
scroll to position [1883, 0]
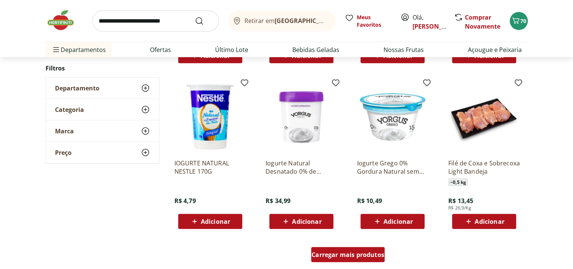
click at [348, 254] on span "Carregar mais produtos" at bounding box center [347, 255] width 73 height 6
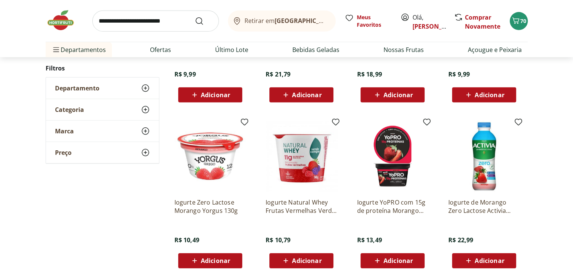
scroll to position [2485, 0]
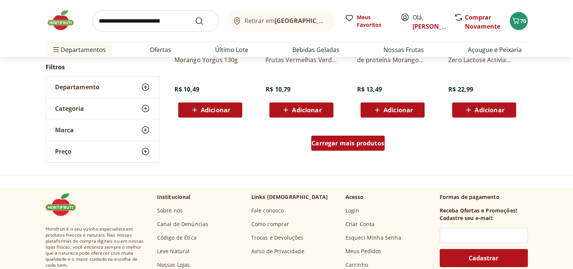
click at [364, 147] on div "Carregar mais produtos" at bounding box center [347, 143] width 73 height 15
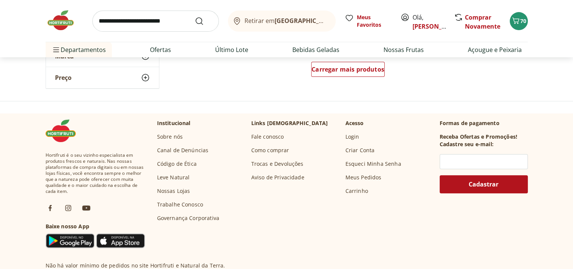
scroll to position [2937, 0]
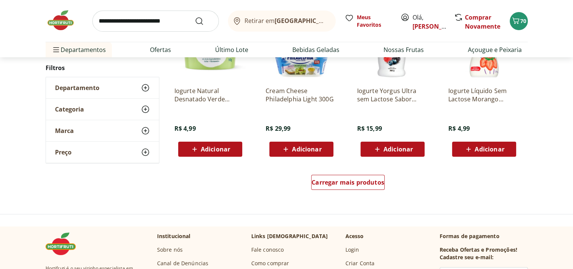
click at [172, 15] on input "search" at bounding box center [155, 21] width 127 height 21
type input "**********"
click at [195, 17] on button "Submit Search" at bounding box center [204, 21] width 18 height 9
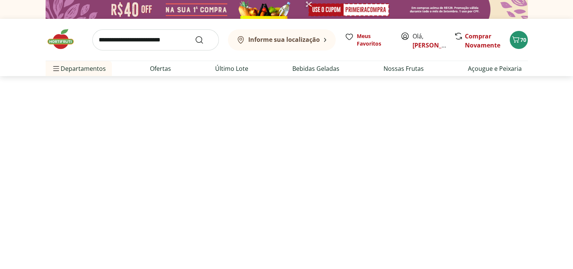
select select "**********"
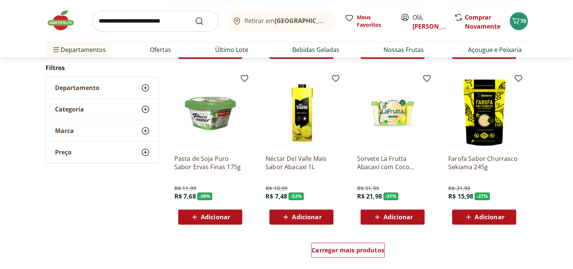
scroll to position [527, 0]
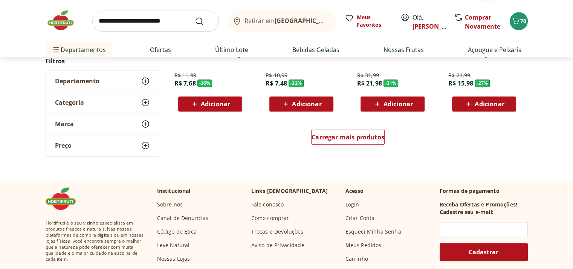
click at [143, 24] on input "search" at bounding box center [155, 21] width 127 height 21
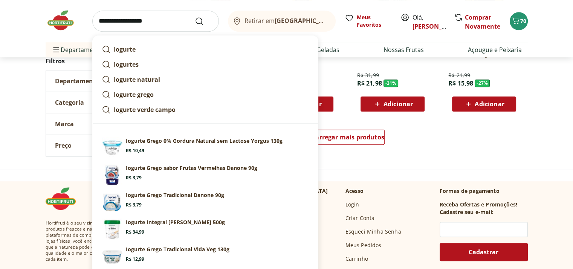
type input "**********"
click at [195, 17] on button "Submit Search" at bounding box center [204, 21] width 18 height 9
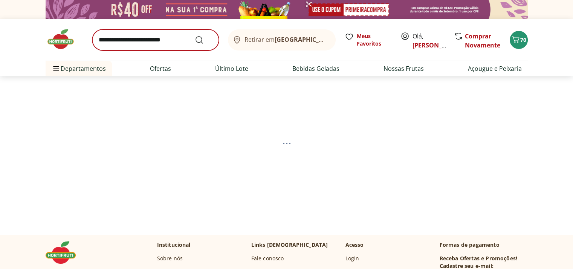
select select "**********"
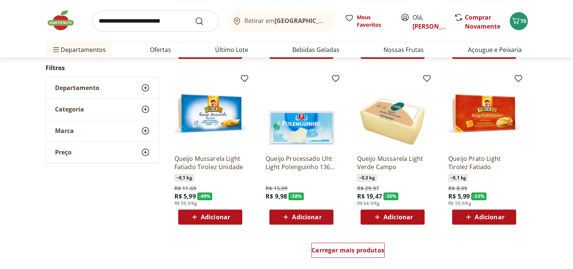
scroll to position [490, 0]
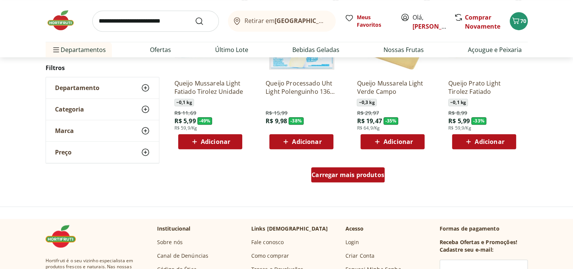
click at [345, 177] on span "Carregar mais produtos" at bounding box center [347, 175] width 73 height 6
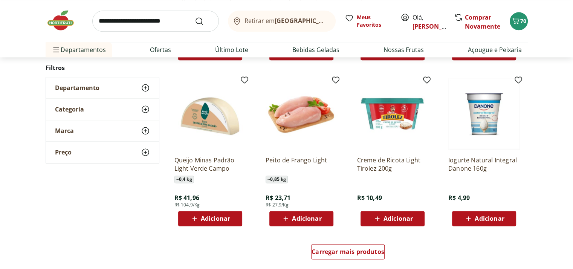
scroll to position [941, 0]
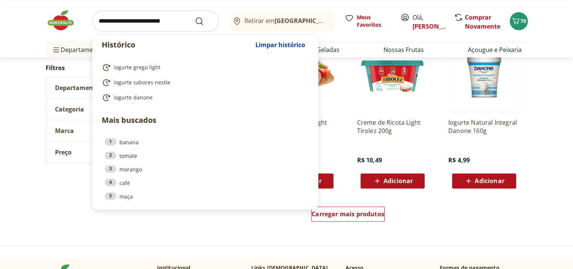
click at [129, 21] on input "search" at bounding box center [155, 21] width 127 height 21
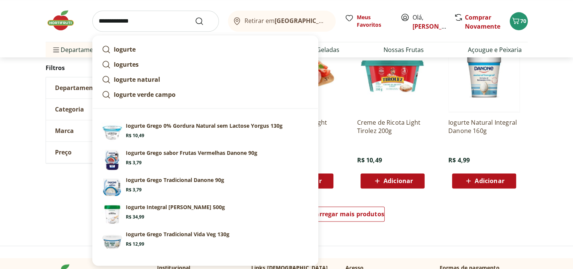
type input "**********"
click at [195, 17] on button "Submit Search" at bounding box center [204, 21] width 18 height 9
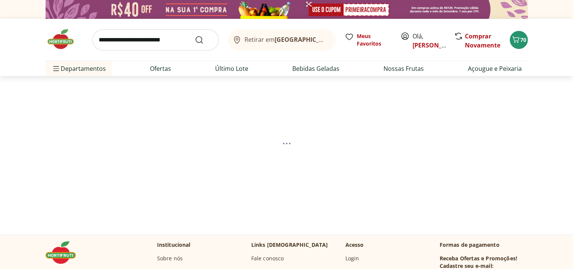
select select "**********"
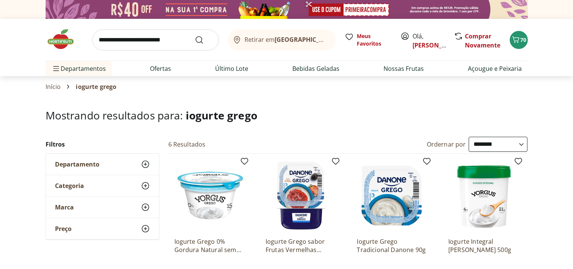
select select "**********"
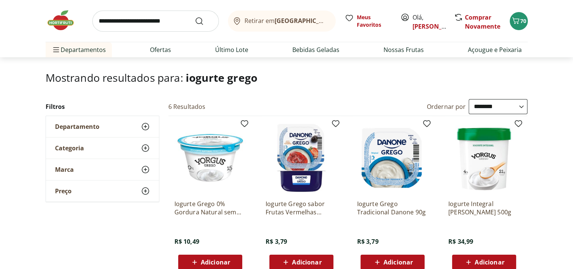
scroll to position [75, 0]
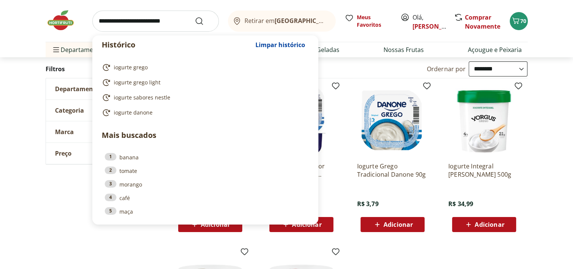
click at [145, 21] on input "search" at bounding box center [155, 21] width 127 height 21
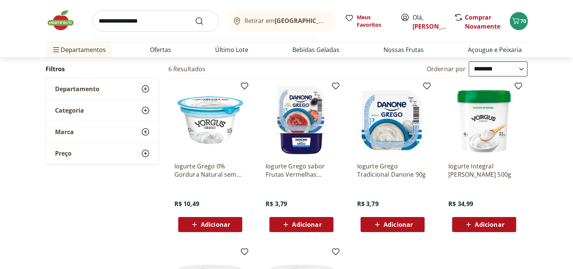
type input "**********"
click at [195, 17] on button "Submit Search" at bounding box center [204, 21] width 18 height 9
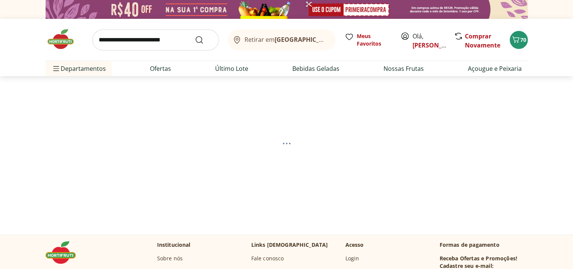
select select "**********"
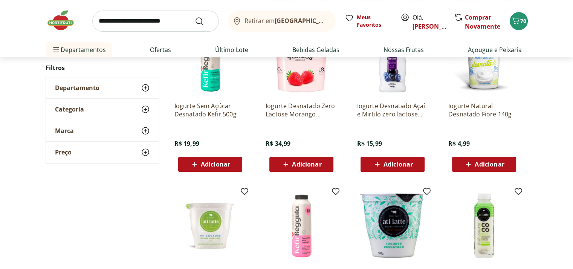
scroll to position [188, 0]
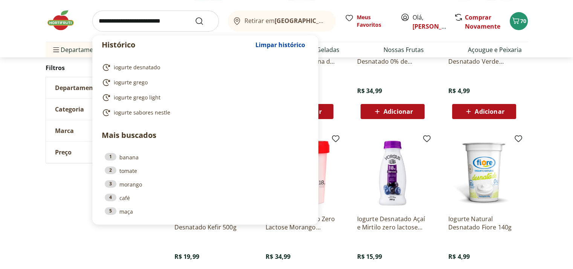
click at [166, 23] on input "search" at bounding box center [155, 21] width 127 height 21
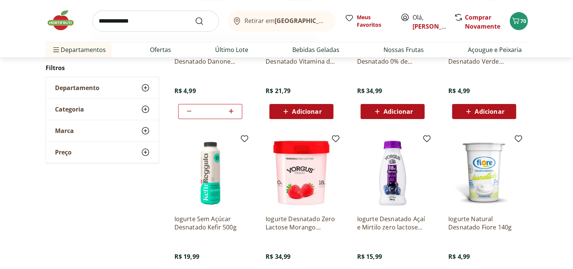
type input "**********"
click at [195, 17] on button "Submit Search" at bounding box center [204, 21] width 18 height 9
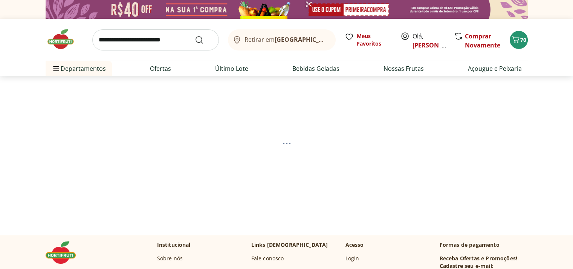
select select "**********"
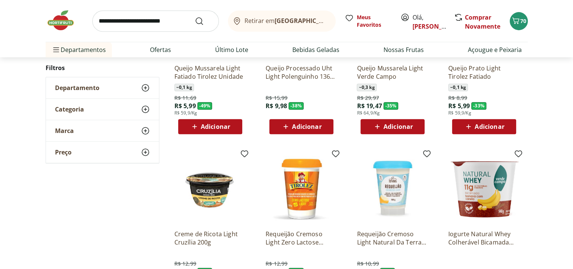
scroll to position [377, 0]
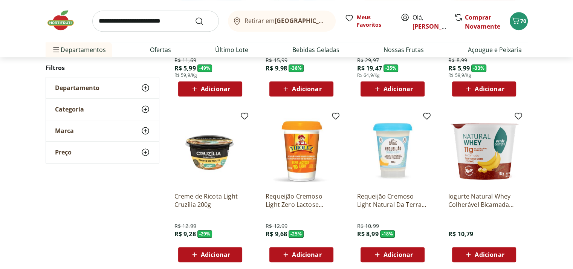
click at [185, 24] on input "search" at bounding box center [155, 21] width 127 height 21
type input "*******"
click at [195, 17] on button "Submit Search" at bounding box center [204, 21] width 18 height 9
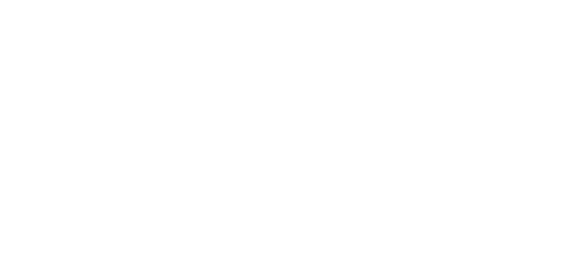
select select "**********"
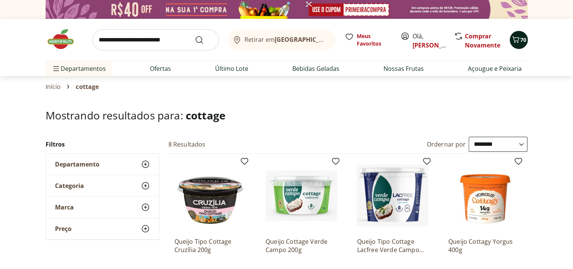
click at [517, 46] on button "70" at bounding box center [519, 40] width 18 height 18
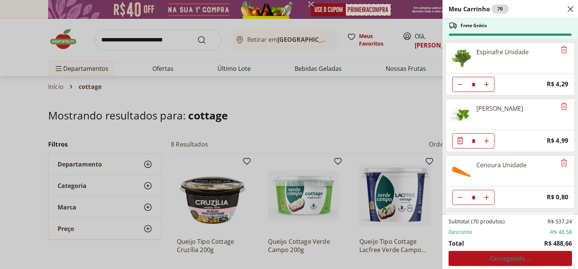
click at [288, 134] on div "Meu Carrinho 70 Frete Grátis Espinafre Unidade * Price: R$ 4,29 Manjericão Hase…" at bounding box center [289, 134] width 578 height 269
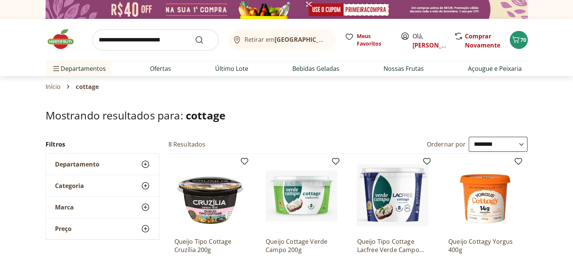
click at [160, 31] on input "search" at bounding box center [155, 39] width 127 height 21
type input "*******"
click at [195, 35] on button "Submit Search" at bounding box center [204, 39] width 18 height 9
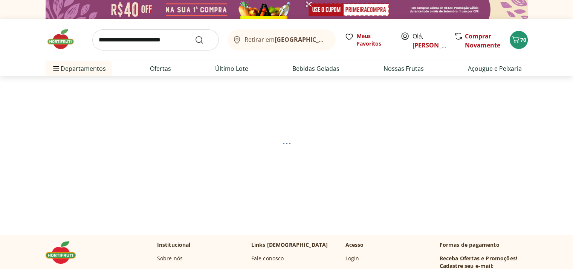
select select "**********"
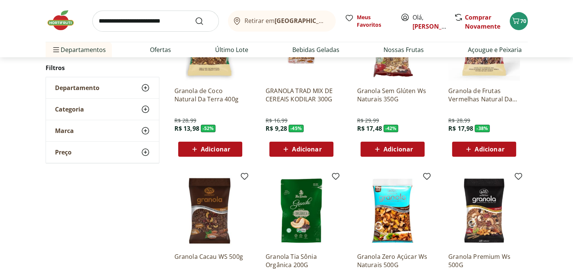
scroll to position [75, 0]
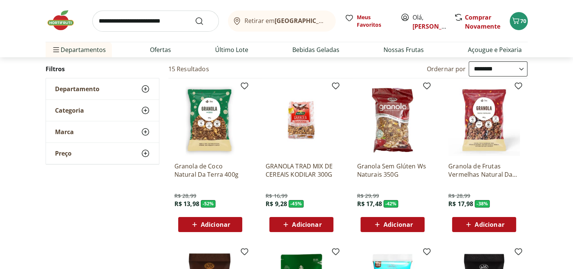
click at [216, 222] on span "Adicionar" at bounding box center [215, 224] width 29 height 6
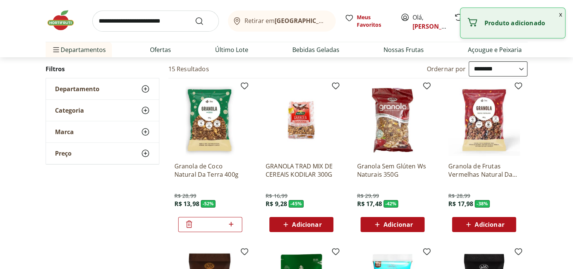
scroll to position [0, 0]
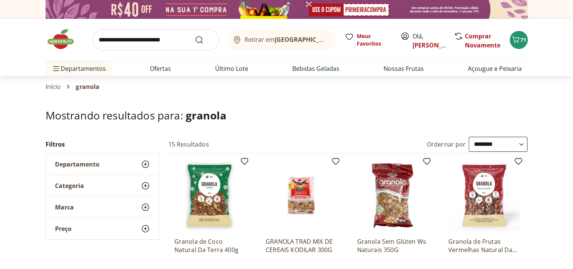
click at [67, 41] on img at bounding box center [65, 39] width 38 height 23
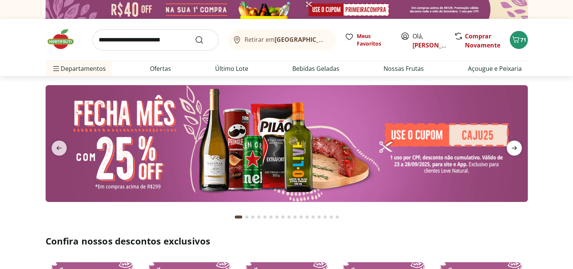
click at [513, 148] on icon "next" at bounding box center [513, 148] width 5 height 4
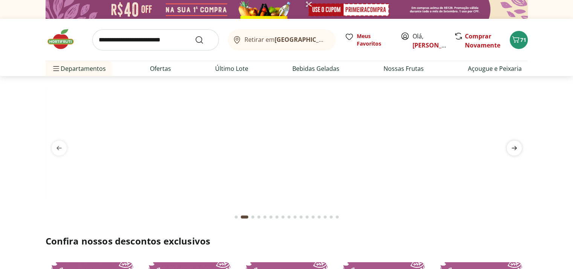
click at [513, 148] on icon "next" at bounding box center [513, 148] width 5 height 4
click at [219, 85] on img at bounding box center [287, 85] width 482 height 0
select select "**********"
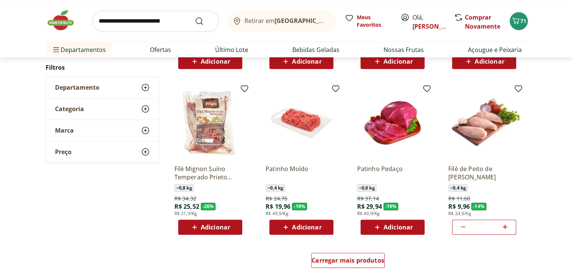
scroll to position [414, 0]
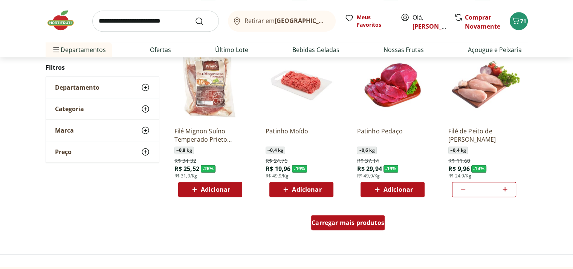
click at [348, 220] on span "Carregar mais produtos" at bounding box center [347, 223] width 73 height 6
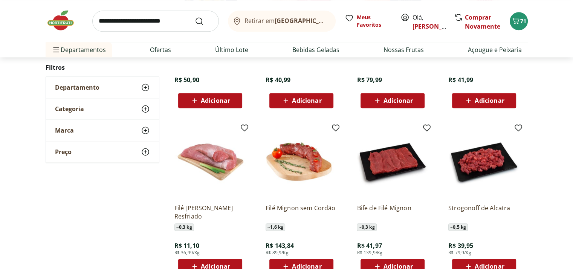
scroll to position [904, 0]
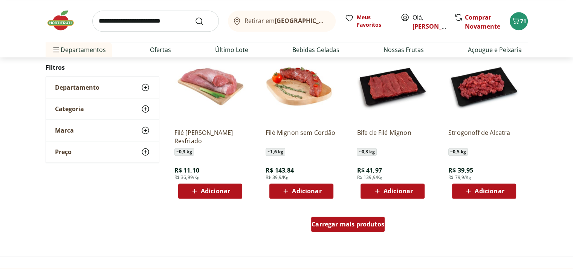
click at [342, 230] on div "Carregar mais produtos" at bounding box center [347, 224] width 73 height 15
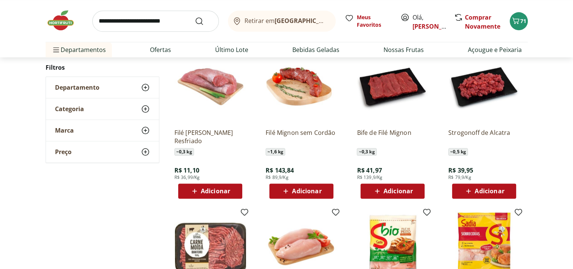
click at [56, 19] on img at bounding box center [65, 20] width 38 height 23
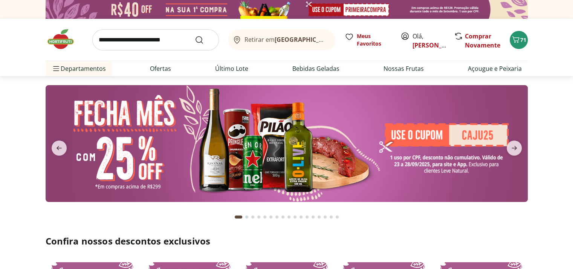
click at [521, 147] on button "next" at bounding box center [513, 147] width 27 height 15
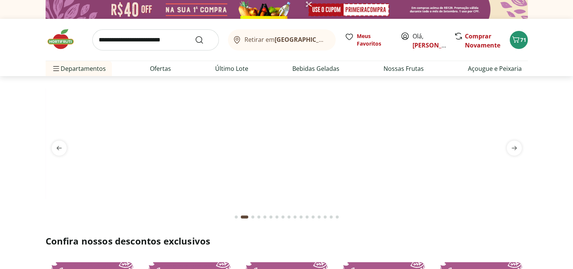
click at [521, 147] on span "next" at bounding box center [514, 147] width 15 height 15
click at [517, 146] on icon "next" at bounding box center [514, 147] width 9 height 9
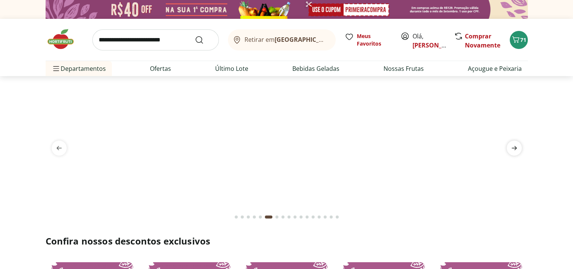
click at [517, 146] on icon "next" at bounding box center [514, 147] width 9 height 9
click at [327, 85] on img at bounding box center [287, 85] width 482 height 0
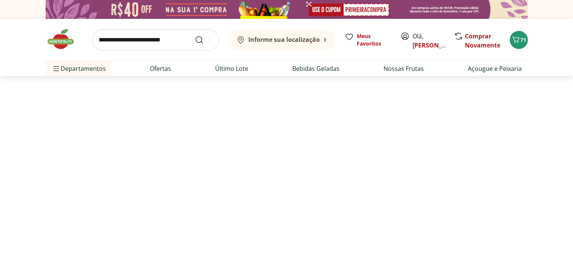
select select "**********"
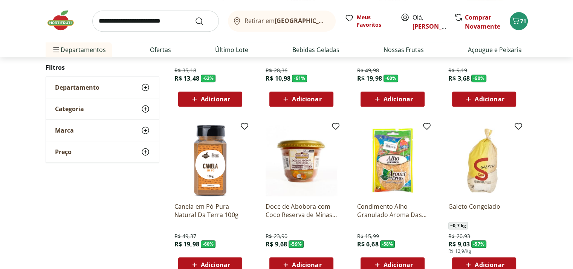
scroll to position [414, 0]
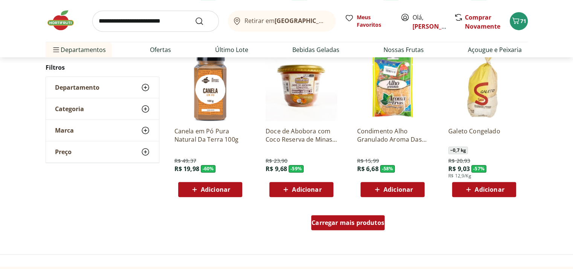
click at [331, 223] on span "Carregar mais produtos" at bounding box center [347, 223] width 73 height 6
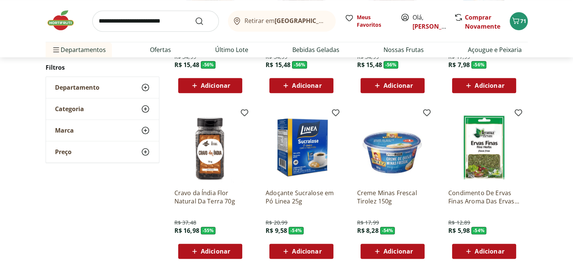
scroll to position [640, 0]
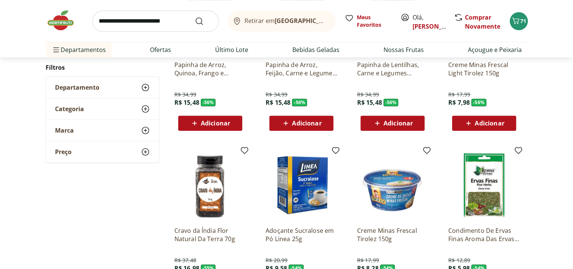
click at [480, 124] on span "Adicionar" at bounding box center [488, 123] width 29 height 6
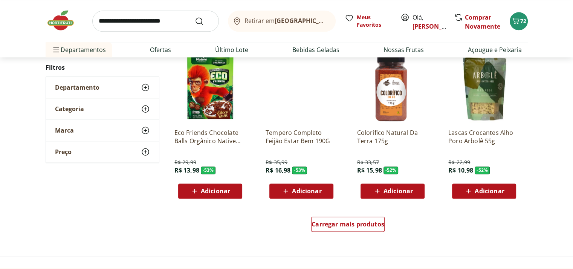
scroll to position [941, 0]
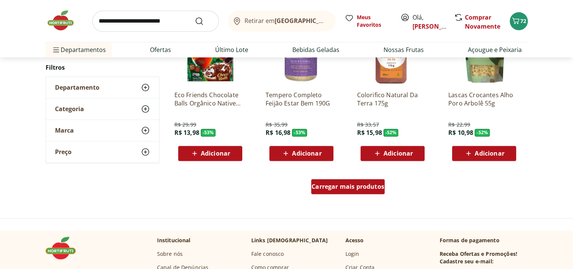
click at [360, 185] on span "Carregar mais produtos" at bounding box center [347, 186] width 73 height 6
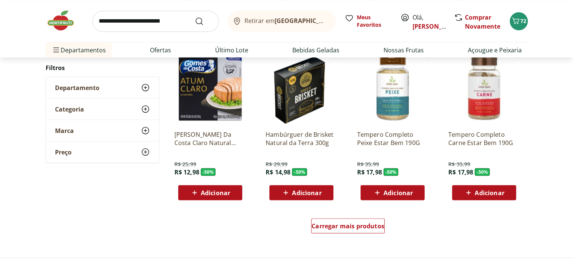
scroll to position [1431, 0]
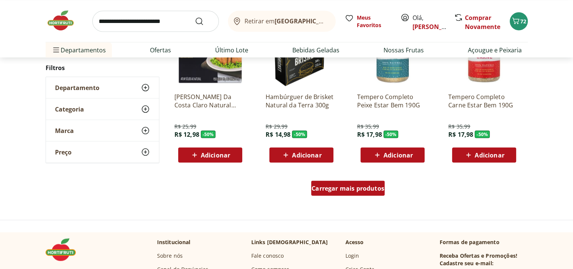
click at [365, 195] on link "Carregar mais produtos" at bounding box center [347, 189] width 73 height 18
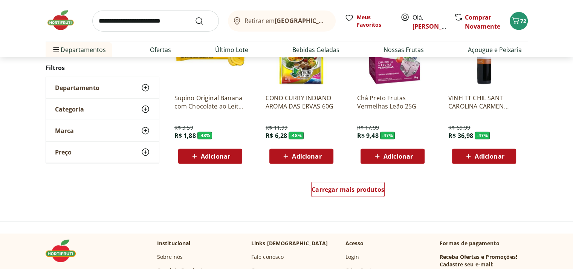
scroll to position [1996, 0]
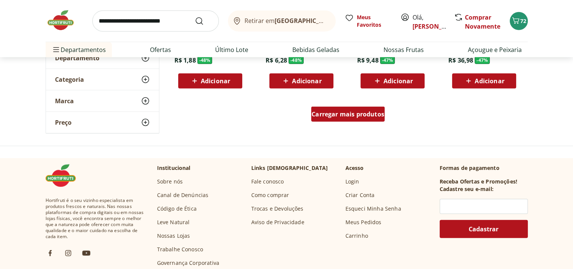
click at [363, 115] on span "Carregar mais produtos" at bounding box center [347, 114] width 73 height 6
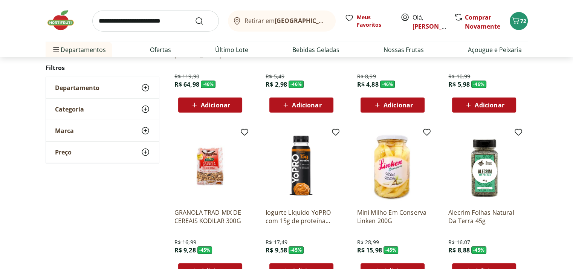
scroll to position [2372, 0]
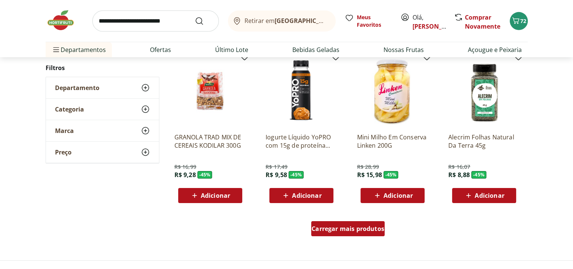
click at [359, 230] on span "Carregar mais produtos" at bounding box center [347, 229] width 73 height 6
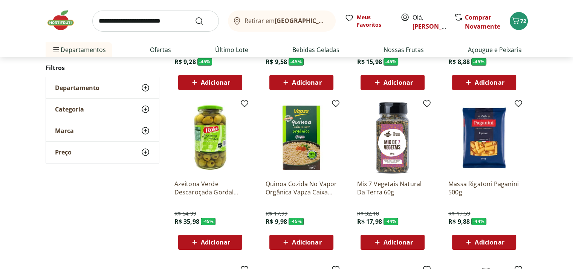
scroll to position [2523, 0]
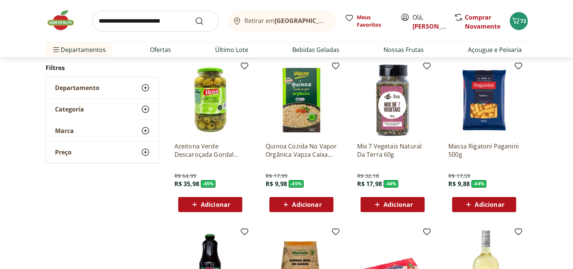
click at [306, 204] on span "Adicionar" at bounding box center [306, 204] width 29 height 6
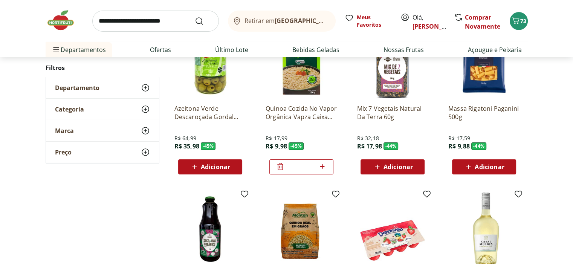
click at [488, 168] on span "Adicionar" at bounding box center [488, 167] width 29 height 6
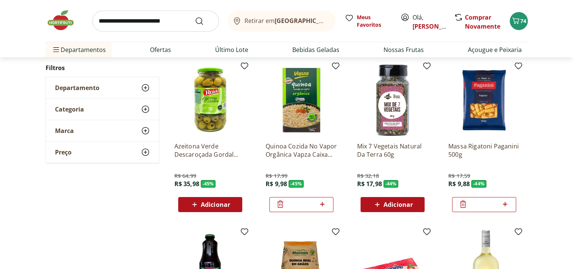
scroll to position [2598, 0]
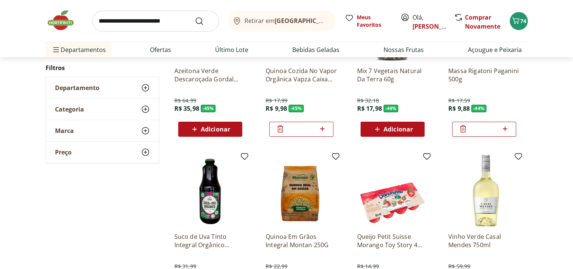
click at [281, 131] on icon at bounding box center [280, 128] width 9 height 9
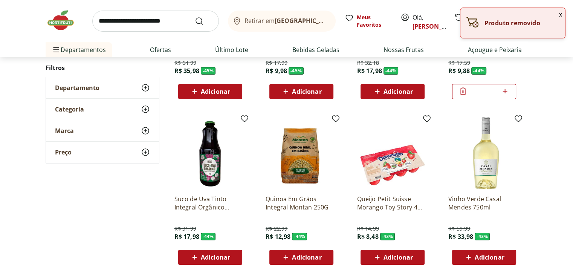
scroll to position [2674, 0]
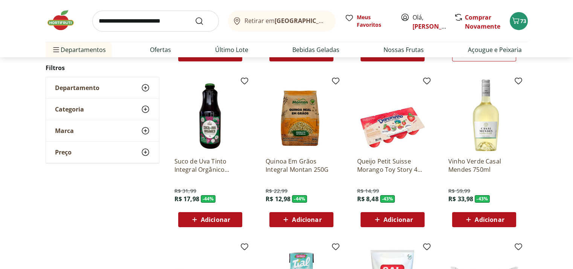
click at [302, 132] on img at bounding box center [301, 115] width 72 height 72
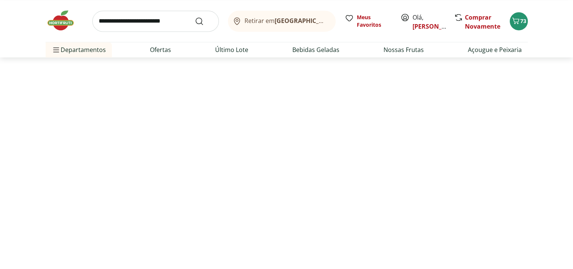
select select "**********"
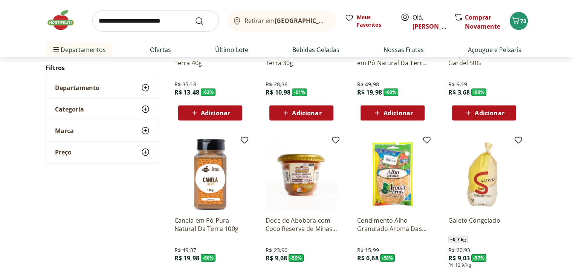
scroll to position [1997, 0]
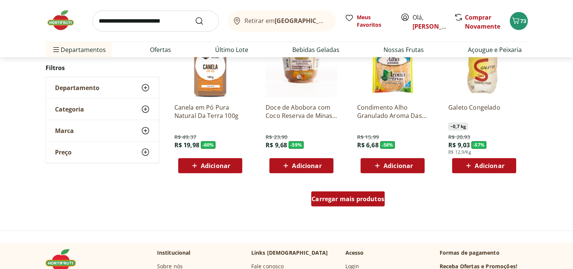
click at [342, 197] on span "Carregar mais produtos" at bounding box center [347, 199] width 73 height 6
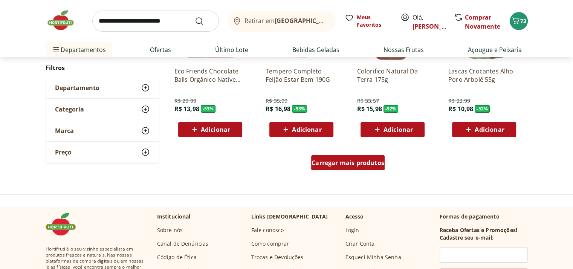
click at [349, 164] on span "Carregar mais produtos" at bounding box center [347, 163] width 73 height 6
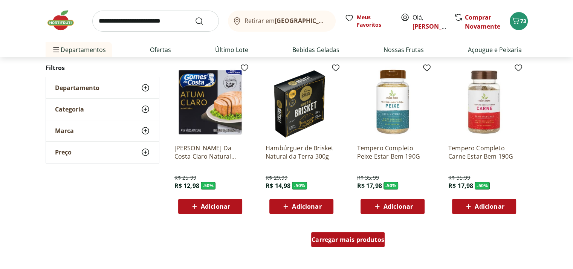
scroll to position [3051, 0]
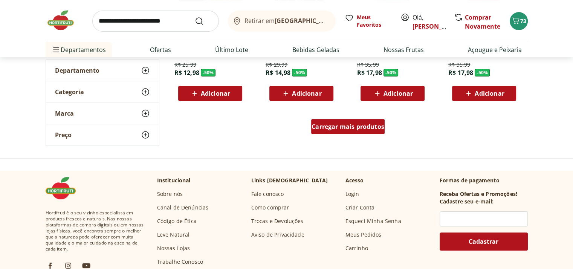
click at [342, 127] on span "Carregar mais produtos" at bounding box center [347, 127] width 73 height 6
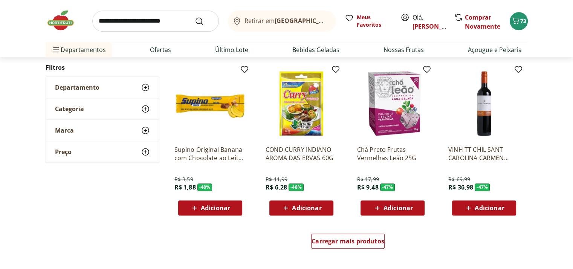
scroll to position [3503, 0]
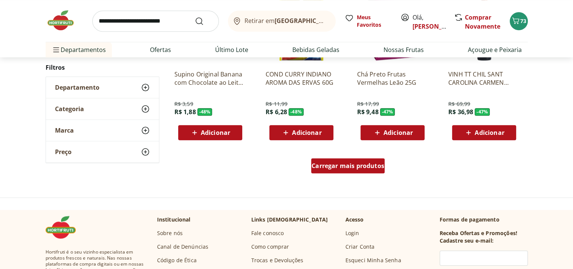
click at [344, 159] on div "Carregar mais produtos" at bounding box center [347, 165] width 73 height 15
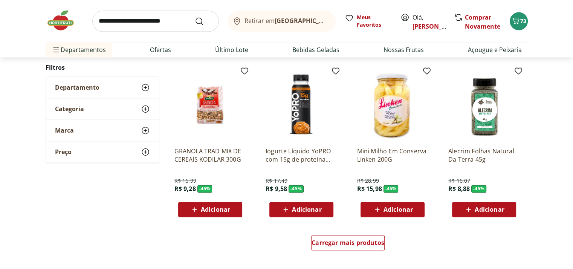
scroll to position [3993, 0]
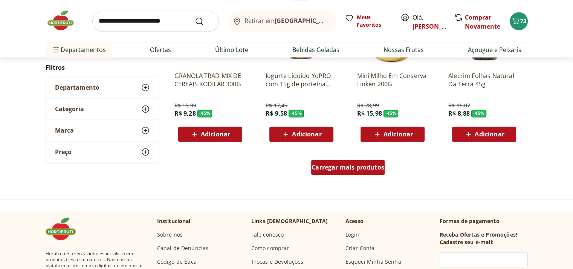
click at [335, 170] on span "Carregar mais produtos" at bounding box center [347, 167] width 73 height 6
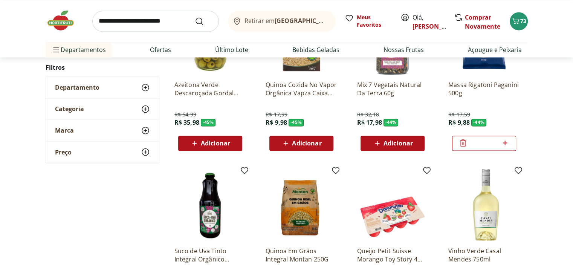
scroll to position [4218, 0]
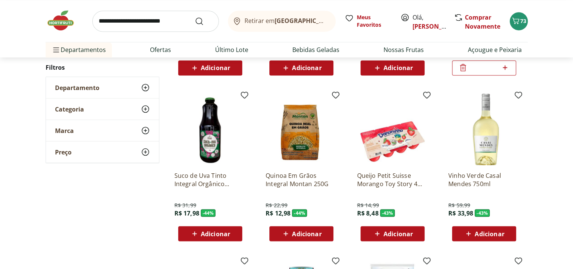
click at [306, 230] on span "Adicionar" at bounding box center [306, 233] width 29 height 6
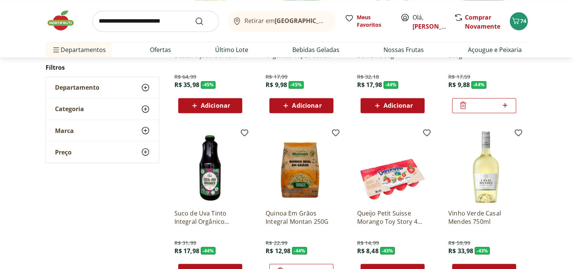
scroll to position [4106, 0]
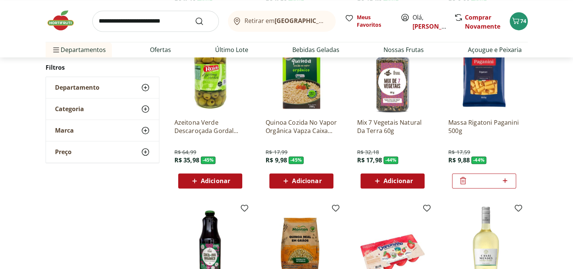
click at [308, 179] on span "Adicionar" at bounding box center [306, 181] width 29 height 6
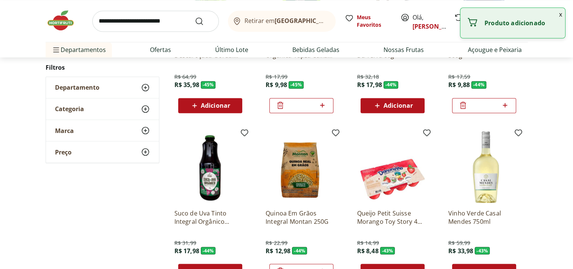
scroll to position [4256, 0]
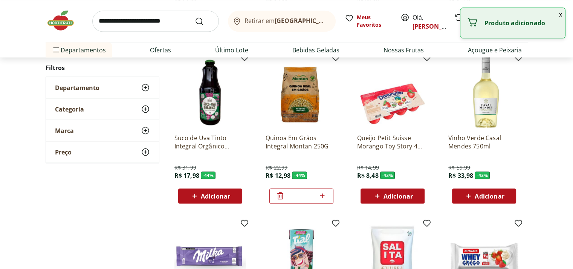
click at [280, 200] on span at bounding box center [280, 196] width 9 height 10
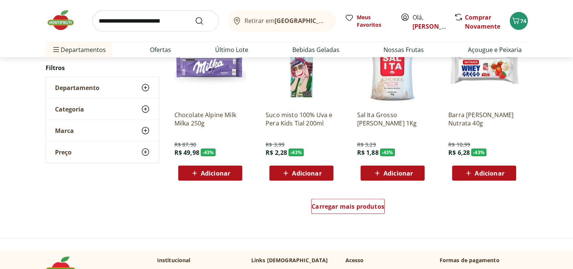
scroll to position [4520, 0]
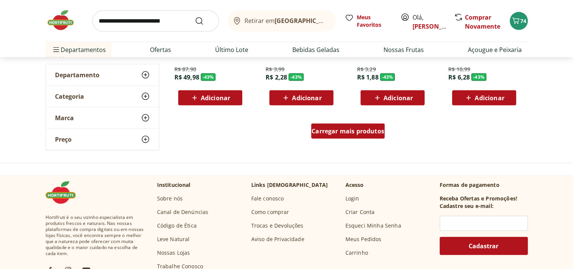
click at [363, 130] on span "Carregar mais produtos" at bounding box center [347, 131] width 73 height 6
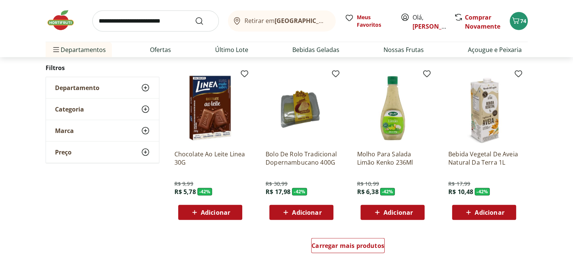
scroll to position [4934, 0]
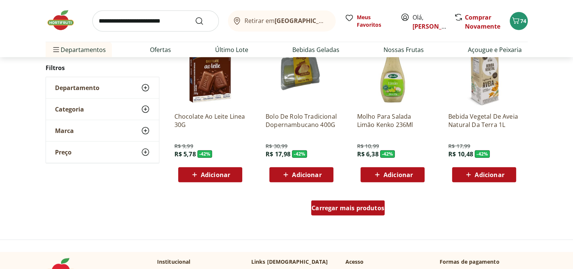
click at [351, 207] on span "Carregar mais produtos" at bounding box center [347, 208] width 73 height 6
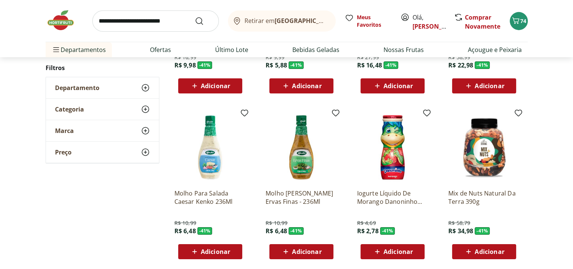
scroll to position [5386, 0]
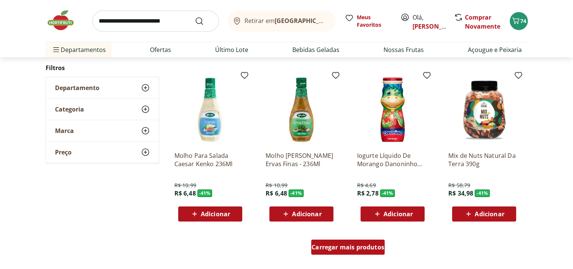
click at [351, 250] on span "Carregar mais produtos" at bounding box center [347, 247] width 73 height 6
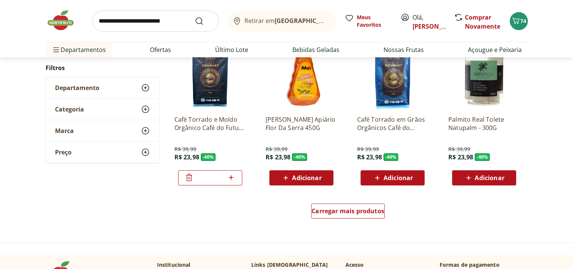
scroll to position [6026, 0]
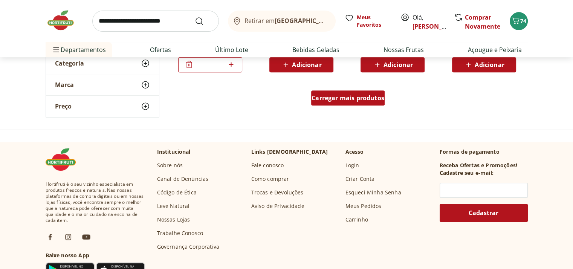
click at [337, 96] on span "Carregar mais produtos" at bounding box center [347, 98] width 73 height 6
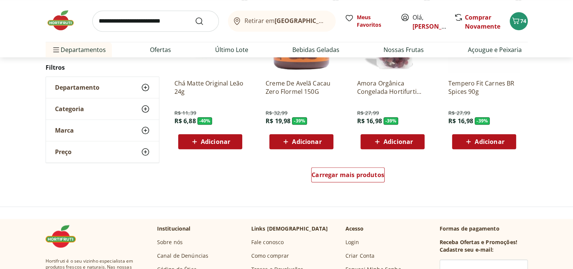
scroll to position [6516, 0]
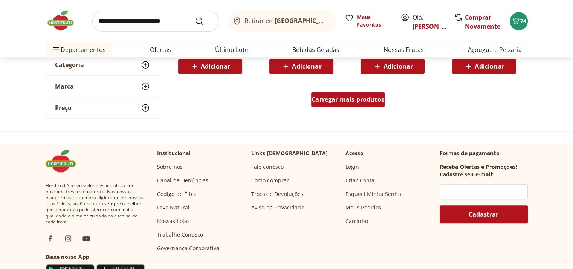
click at [348, 101] on span "Carregar mais produtos" at bounding box center [347, 99] width 73 height 6
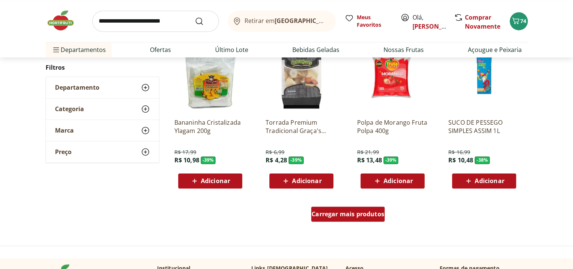
scroll to position [6930, 0]
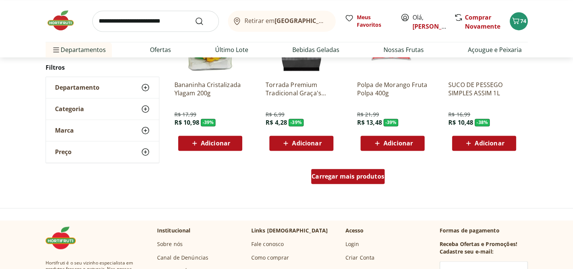
click at [340, 174] on span "Carregar mais produtos" at bounding box center [347, 176] width 73 height 6
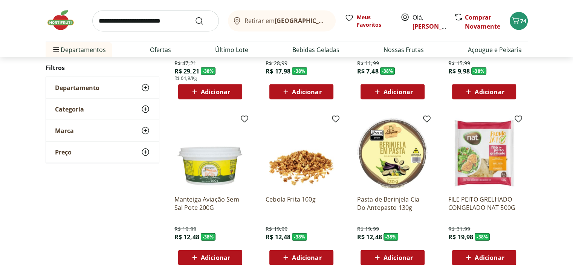
scroll to position [7382, 0]
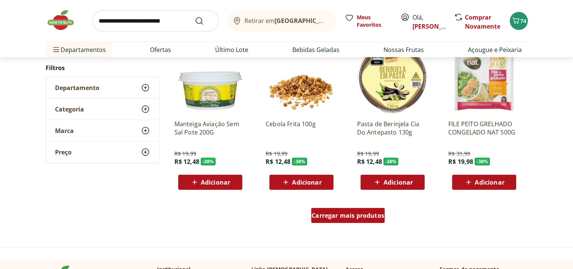
click at [343, 218] on span "Carregar mais produtos" at bounding box center [347, 215] width 73 height 6
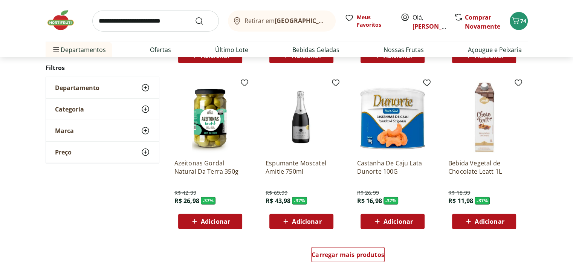
scroll to position [7871, 0]
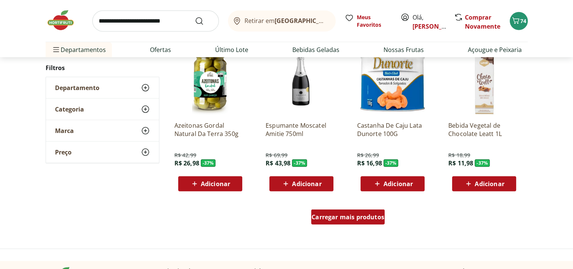
click at [366, 217] on span "Carregar mais produtos" at bounding box center [347, 217] width 73 height 6
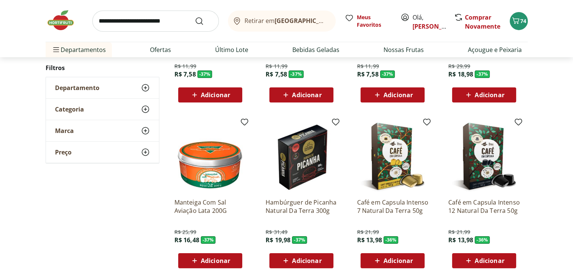
scroll to position [8361, 0]
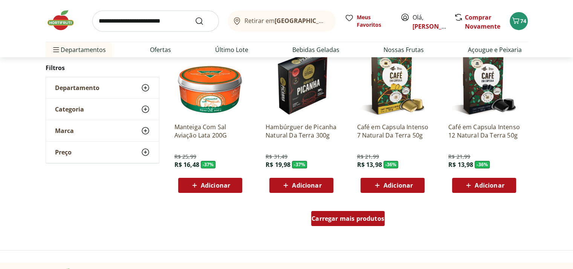
click at [368, 218] on span "Carregar mais produtos" at bounding box center [347, 218] width 73 height 6
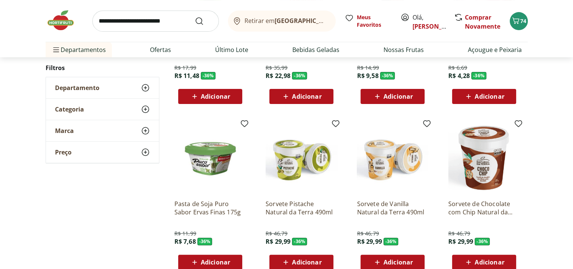
scroll to position [8888, 0]
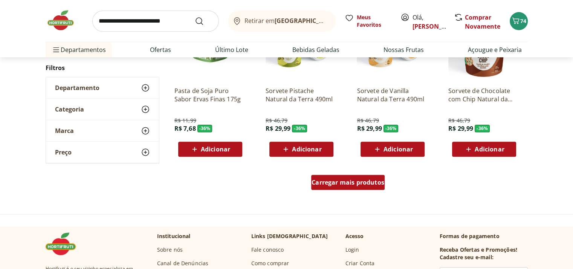
click at [329, 183] on span "Carregar mais produtos" at bounding box center [347, 182] width 73 height 6
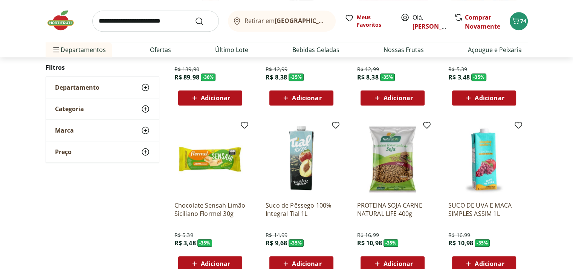
scroll to position [9340, 0]
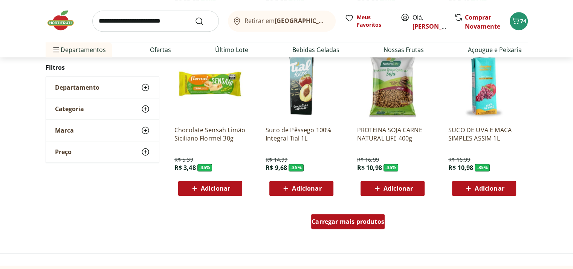
click at [340, 218] on span "Carregar mais produtos" at bounding box center [347, 221] width 73 height 6
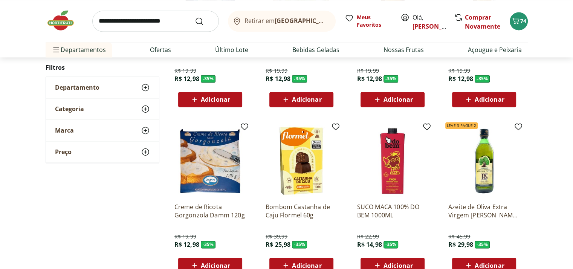
scroll to position [9830, 0]
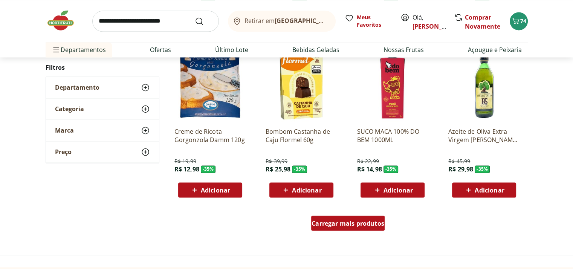
click at [359, 224] on span "Carregar mais produtos" at bounding box center [347, 223] width 73 height 6
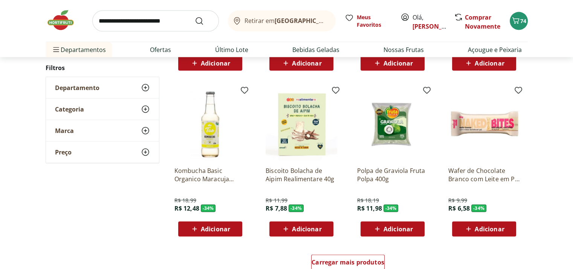
scroll to position [10319, 0]
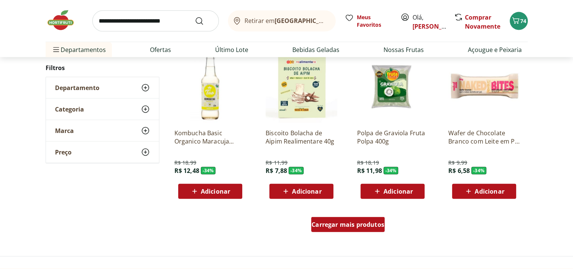
click at [358, 221] on span "Carregar mais produtos" at bounding box center [347, 224] width 73 height 6
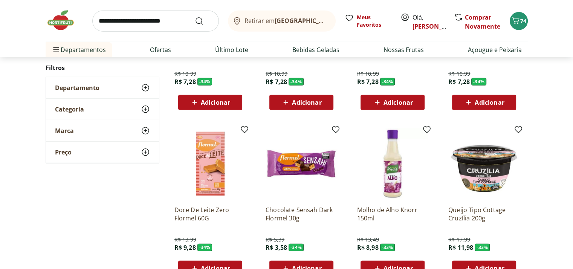
scroll to position [10809, 0]
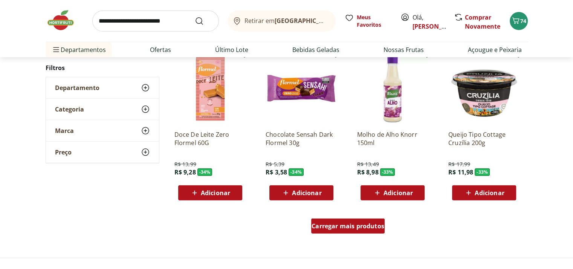
click at [365, 224] on span "Carregar mais produtos" at bounding box center [347, 226] width 73 height 6
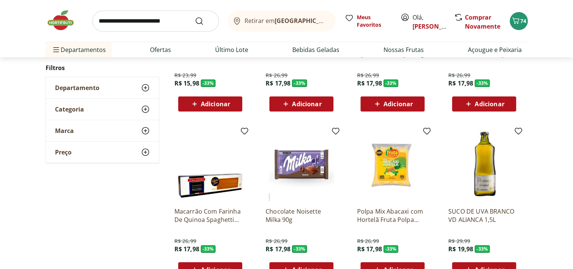
scroll to position [11298, 0]
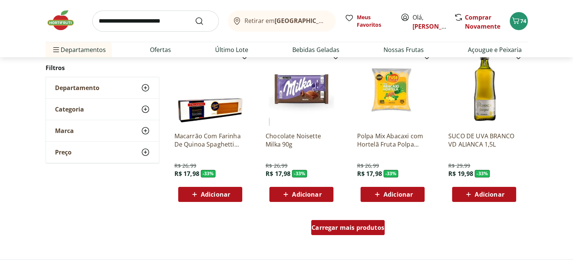
click at [328, 226] on span "Carregar mais produtos" at bounding box center [347, 227] width 73 height 6
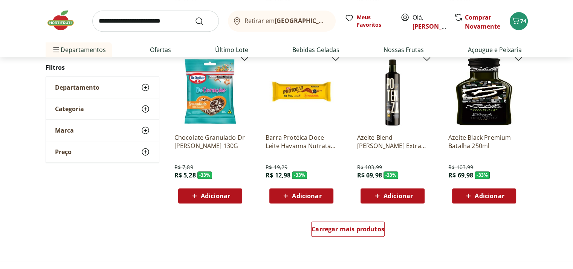
scroll to position [11901, 0]
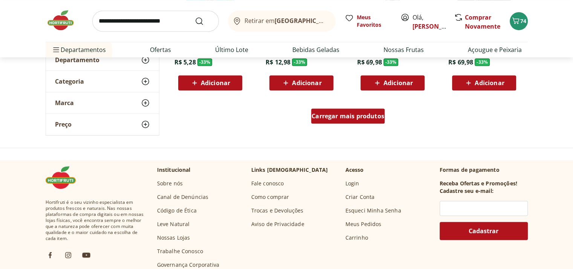
click at [334, 120] on div "Carregar mais produtos" at bounding box center [347, 115] width 73 height 15
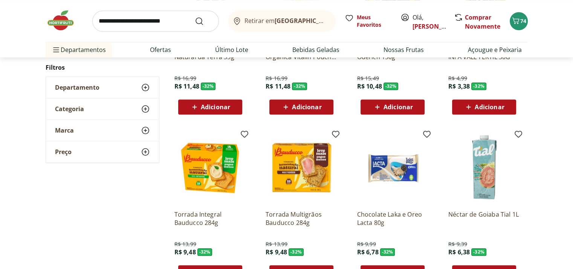
scroll to position [12277, 0]
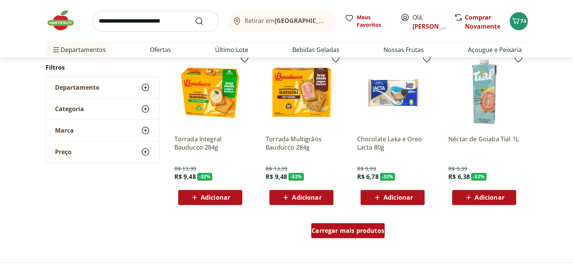
click at [357, 238] on link "Carregar mais produtos" at bounding box center [347, 232] width 73 height 18
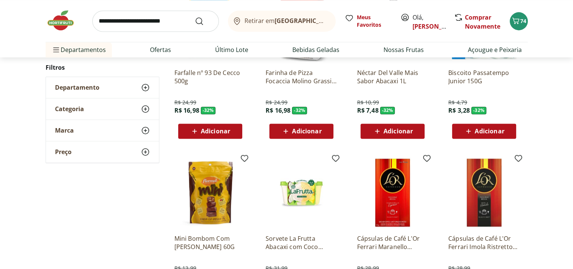
scroll to position [12541, 0]
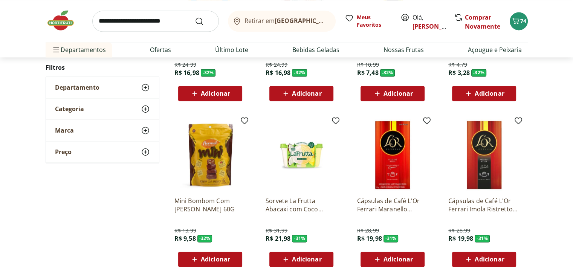
click at [227, 100] on button "Adicionar" at bounding box center [210, 93] width 64 height 15
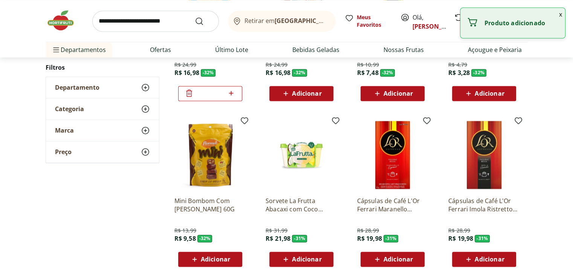
click at [227, 95] on icon at bounding box center [230, 92] width 9 height 9
click at [187, 95] on icon at bounding box center [189, 92] width 9 height 9
type input "*"
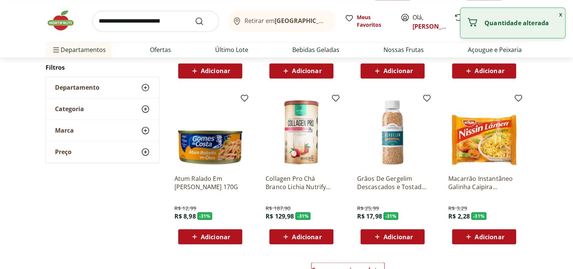
scroll to position [12805, 0]
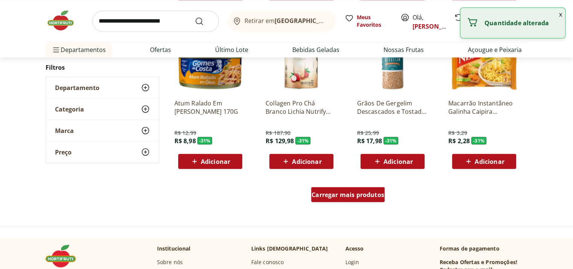
click at [351, 194] on span "Carregar mais produtos" at bounding box center [347, 194] width 73 height 6
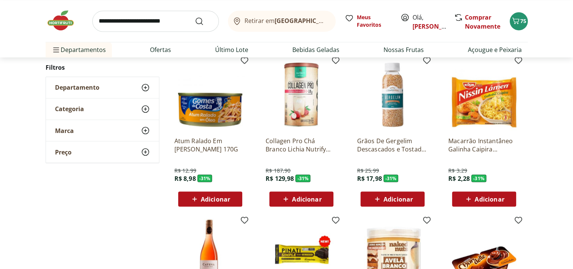
scroll to position [12842, 0]
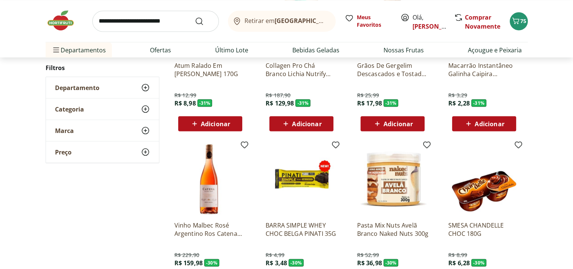
click at [479, 122] on span "Adicionar" at bounding box center [488, 124] width 29 height 6
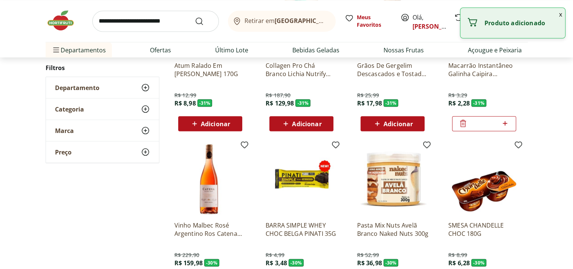
click at [506, 121] on icon at bounding box center [504, 123] width 9 height 9
click at [461, 122] on icon at bounding box center [462, 123] width 9 height 9
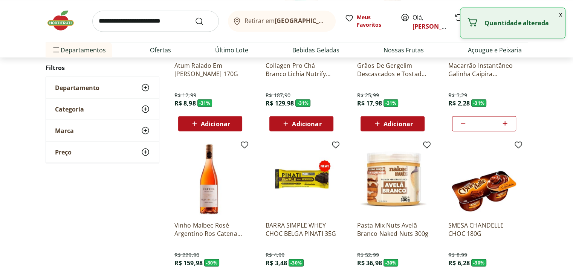
click at [461, 122] on icon at bounding box center [462, 123] width 9 height 9
type input "*"
click at [464, 117] on div at bounding box center [462, 123] width 9 height 18
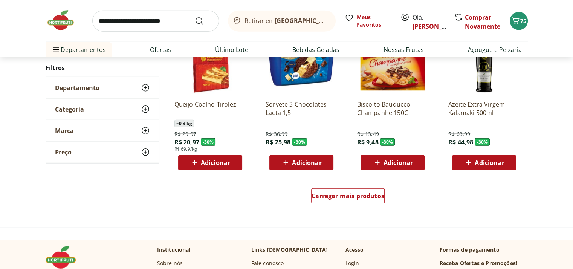
scroll to position [13332, 0]
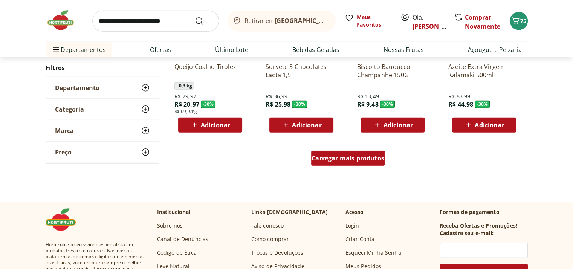
click at [360, 157] on span "Carregar mais produtos" at bounding box center [347, 158] width 73 height 6
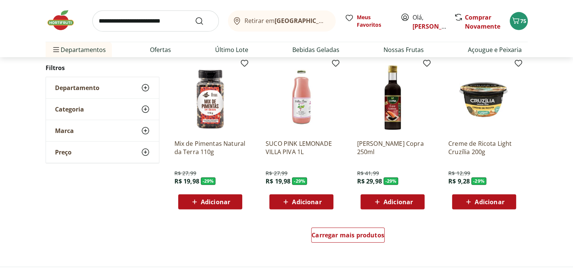
scroll to position [13821, 0]
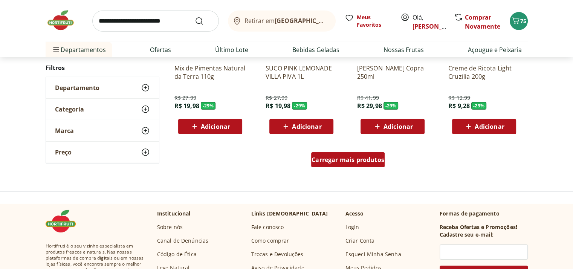
click at [368, 157] on span "Carregar mais produtos" at bounding box center [347, 160] width 73 height 6
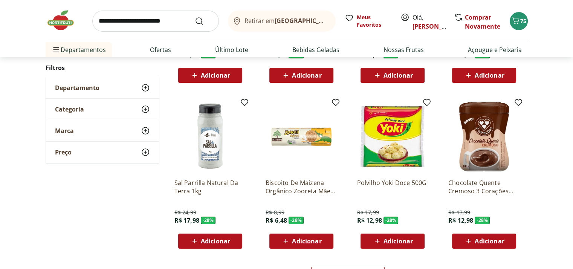
scroll to position [14311, 0]
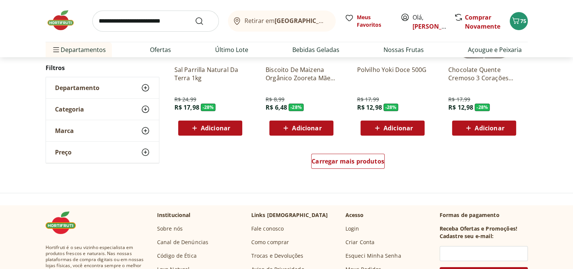
click at [357, 151] on div "Carregar mais produtos" at bounding box center [347, 163] width 365 height 36
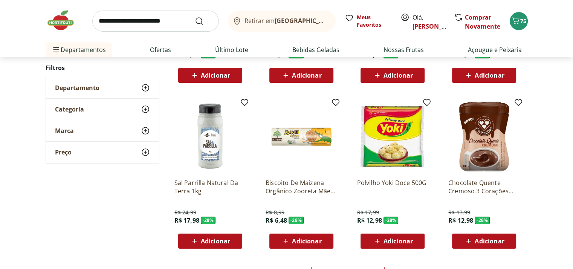
scroll to position [14273, 0]
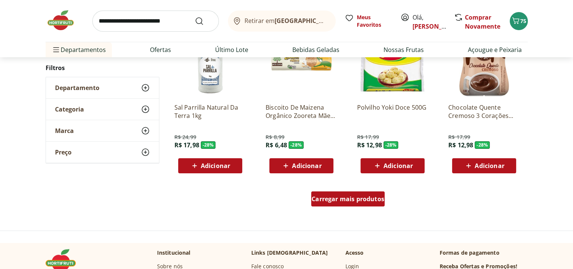
click at [354, 197] on span "Carregar mais produtos" at bounding box center [347, 199] width 73 height 6
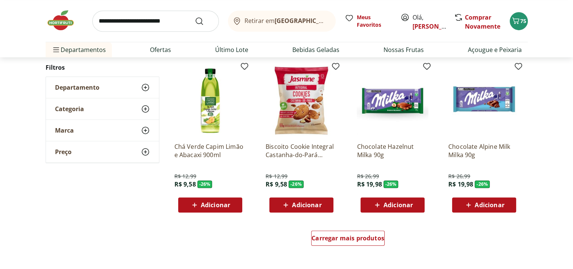
scroll to position [14763, 0]
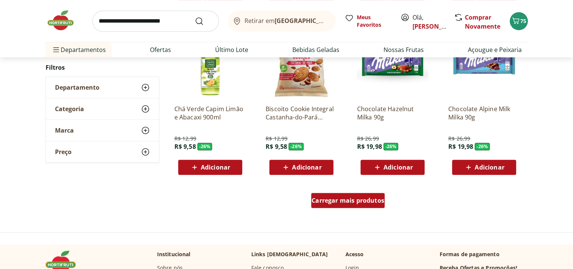
click at [366, 200] on span "Carregar mais produtos" at bounding box center [347, 200] width 73 height 6
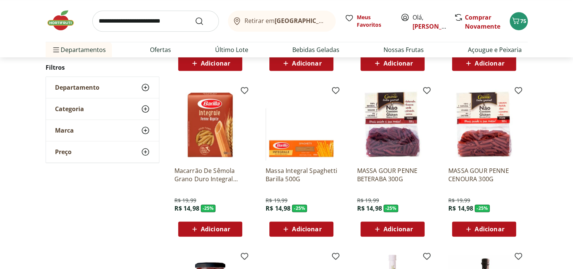
scroll to position [15102, 0]
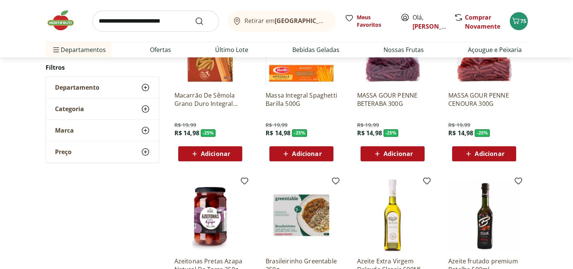
click at [148, 18] on input "search" at bounding box center [155, 21] width 127 height 21
type input "**********"
click at [195, 17] on button "Submit Search" at bounding box center [204, 21] width 18 height 9
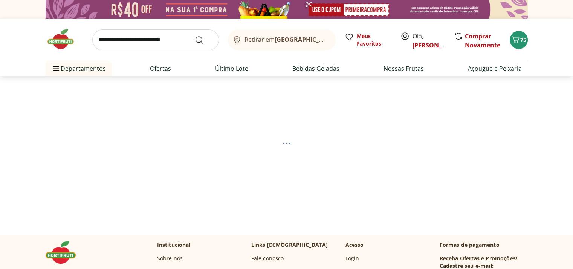
select select "**********"
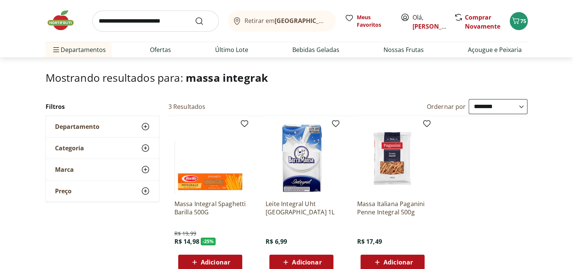
scroll to position [113, 0]
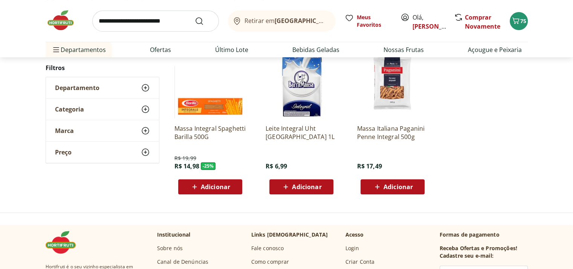
click at [154, 23] on input "search" at bounding box center [155, 21] width 127 height 21
type input "**********"
click at [195, 17] on button "Submit Search" at bounding box center [204, 21] width 18 height 9
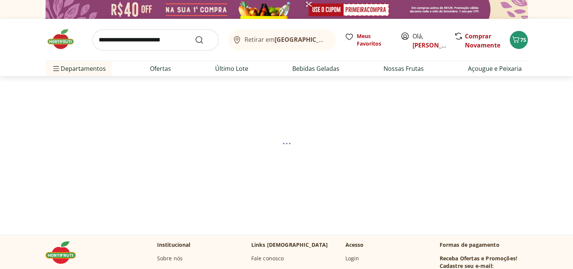
select select "**********"
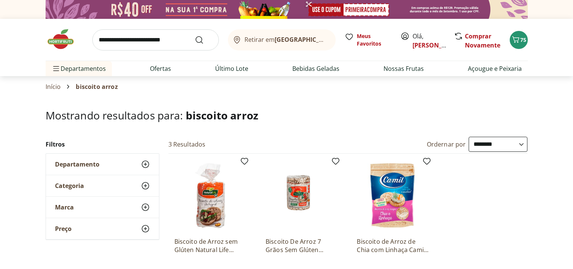
select select "**********"
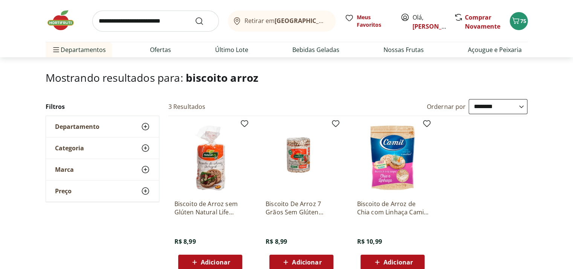
scroll to position [75, 0]
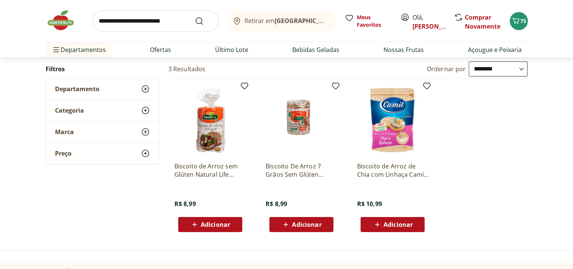
click at [226, 224] on span "Adicionar" at bounding box center [215, 224] width 29 height 6
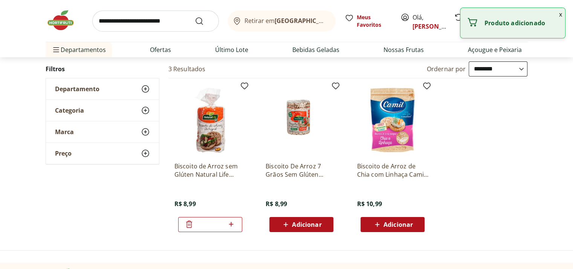
click at [234, 220] on icon at bounding box center [230, 224] width 9 height 9
type input "*"
click at [156, 25] on input "search" at bounding box center [155, 21] width 127 height 21
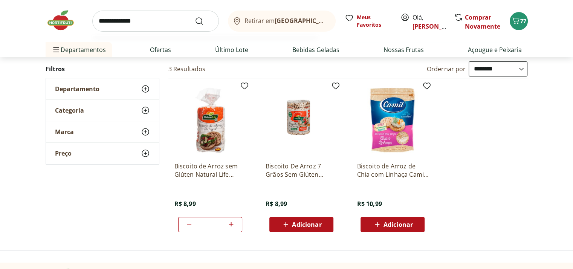
type input "**********"
click at [195, 17] on button "Submit Search" at bounding box center [204, 21] width 18 height 9
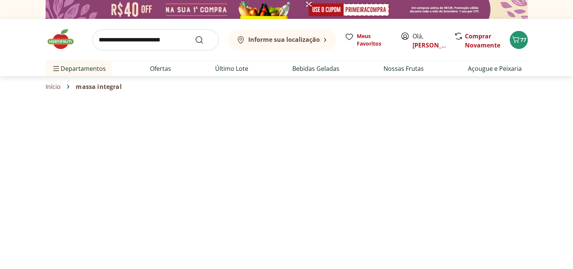
select select "**********"
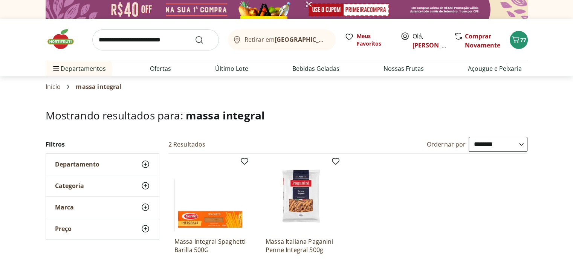
scroll to position [75, 0]
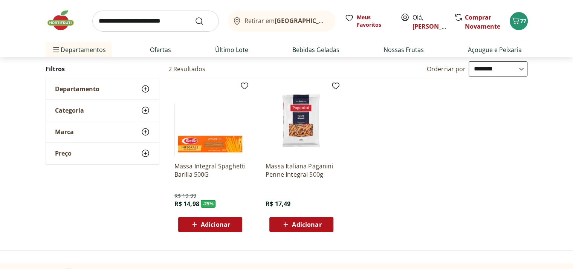
click at [222, 142] on img at bounding box center [210, 120] width 72 height 72
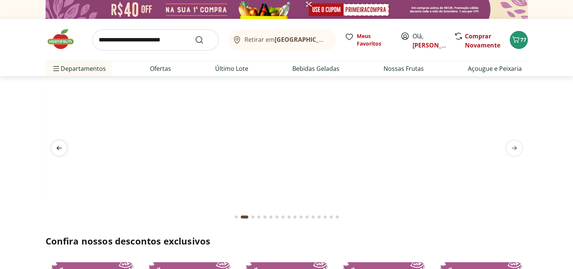
click at [54, 150] on span "previous" at bounding box center [59, 147] width 15 height 15
click at [63, 152] on icon "previous" at bounding box center [59, 147] width 9 height 9
click at [56, 149] on icon "previous" at bounding box center [59, 147] width 9 height 9
click at [64, 40] on img at bounding box center [65, 39] width 38 height 23
click at [424, 41] on link "[PERSON_NAME]" at bounding box center [436, 45] width 49 height 8
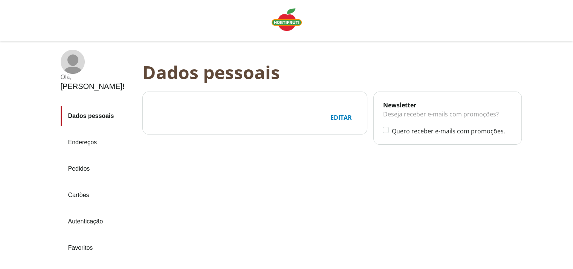
scroll to position [50, 0]
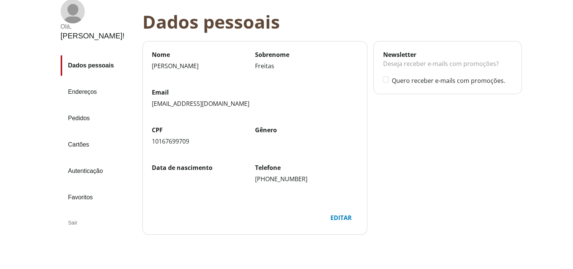
click at [70, 214] on div "Sair" at bounding box center [99, 223] width 76 height 18
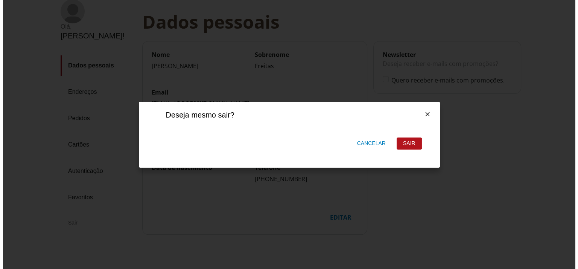
scroll to position [0, 0]
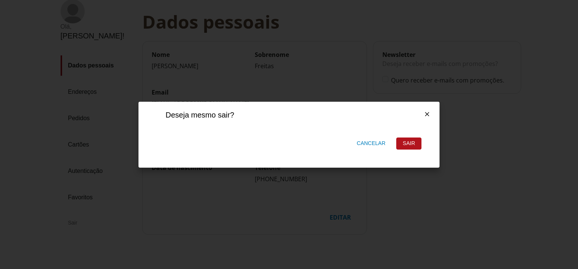
click at [416, 144] on div "Sair" at bounding box center [409, 143] width 24 height 11
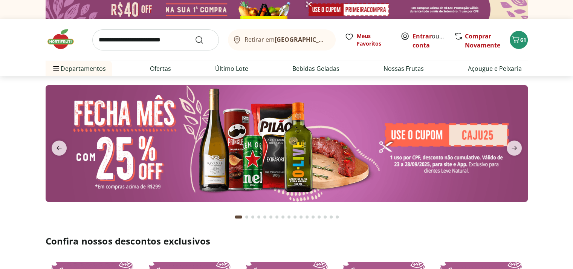
click at [427, 45] on link "Criar conta" at bounding box center [432, 40] width 41 height 17
click at [419, 45] on link "Criar conta" at bounding box center [432, 40] width 41 height 17
click at [418, 37] on link "Entrar" at bounding box center [421, 36] width 19 height 8
click at [425, 36] on link "Entrar" at bounding box center [421, 36] width 19 height 8
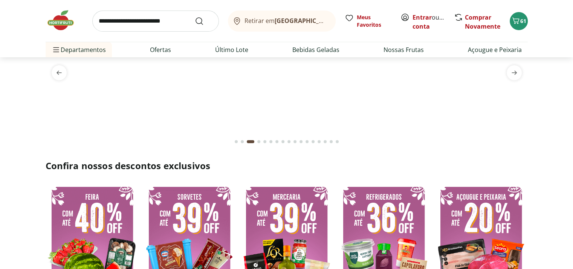
scroll to position [113, 0]
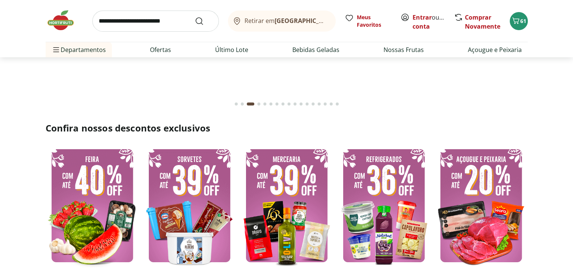
click at [89, 204] on img at bounding box center [92, 205] width 93 height 125
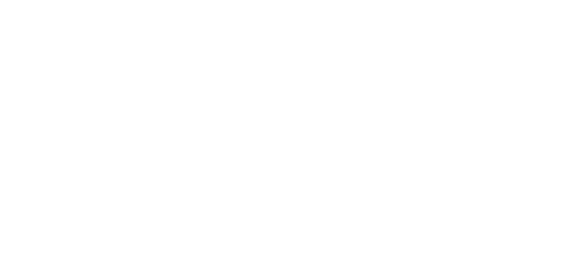
select select "**********"
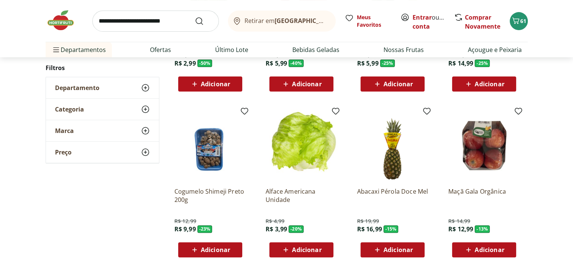
scroll to position [226, 0]
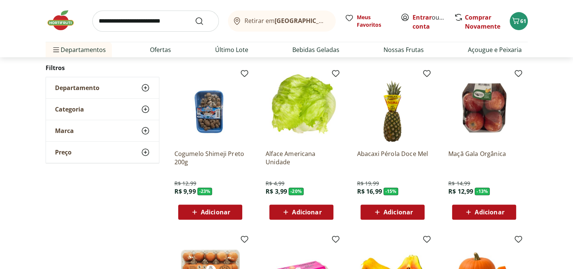
click at [294, 215] on span "Adicionar" at bounding box center [306, 212] width 29 height 6
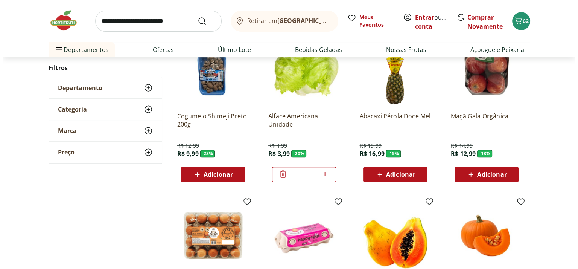
scroll to position [113, 0]
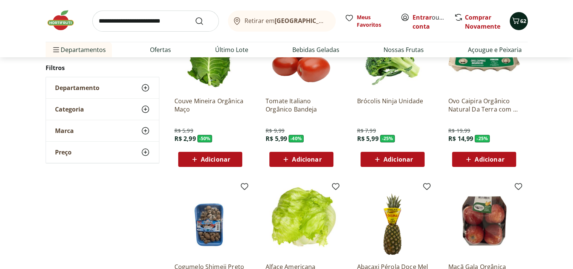
click at [517, 16] on icon "Carrinho" at bounding box center [515, 20] width 9 height 9
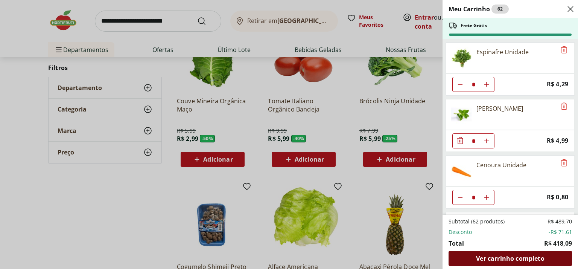
click at [488, 258] on span "Ver carrinho completo" at bounding box center [510, 258] width 68 height 6
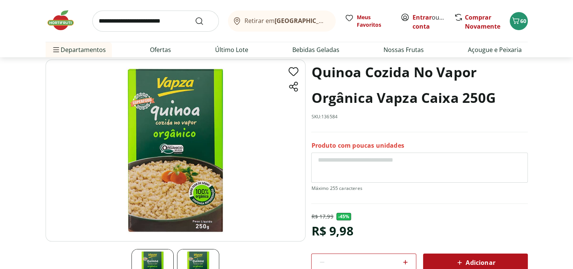
scroll to position [75, 0]
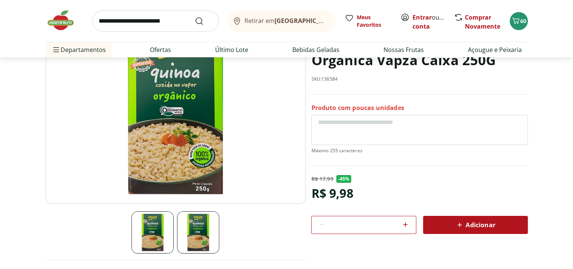
click at [198, 228] on img at bounding box center [198, 232] width 42 height 42
